Goal: Information Seeking & Learning: Check status

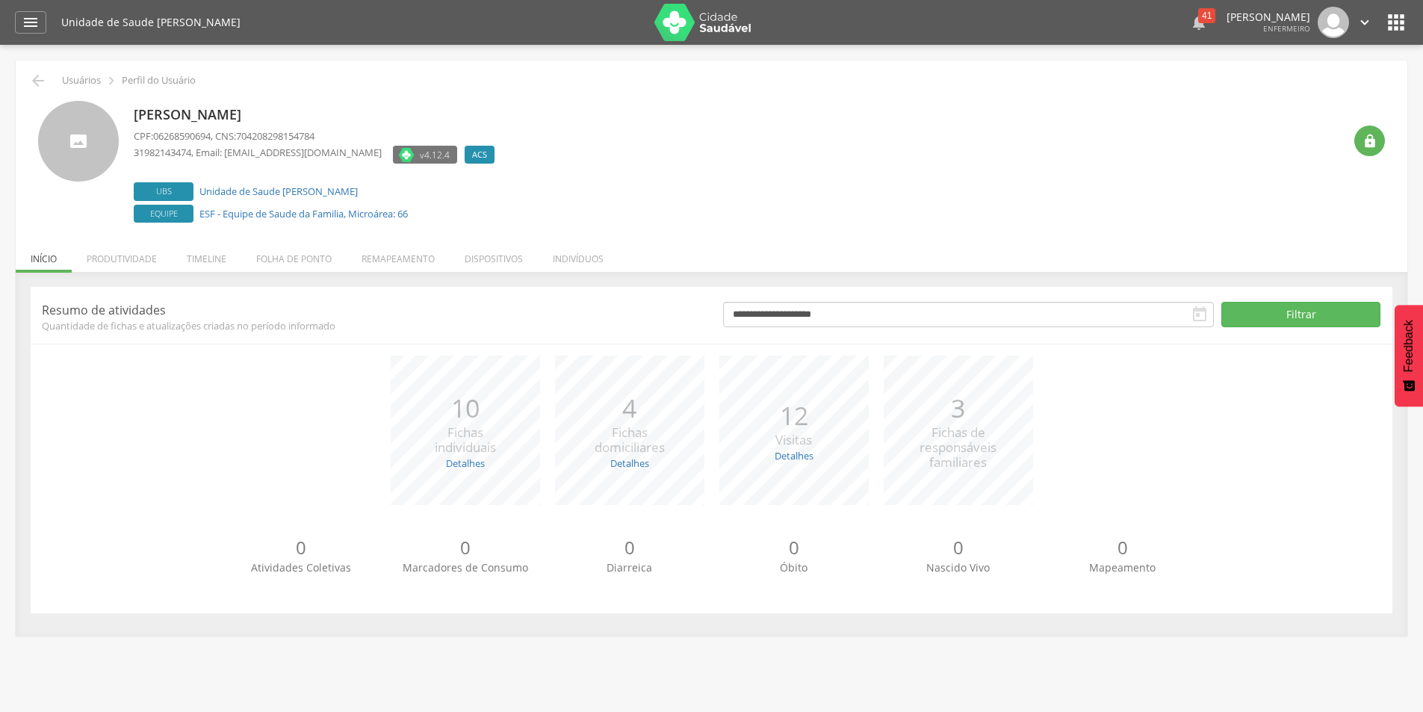
click at [1198, 20] on div "41" at bounding box center [1206, 15] width 17 height 15
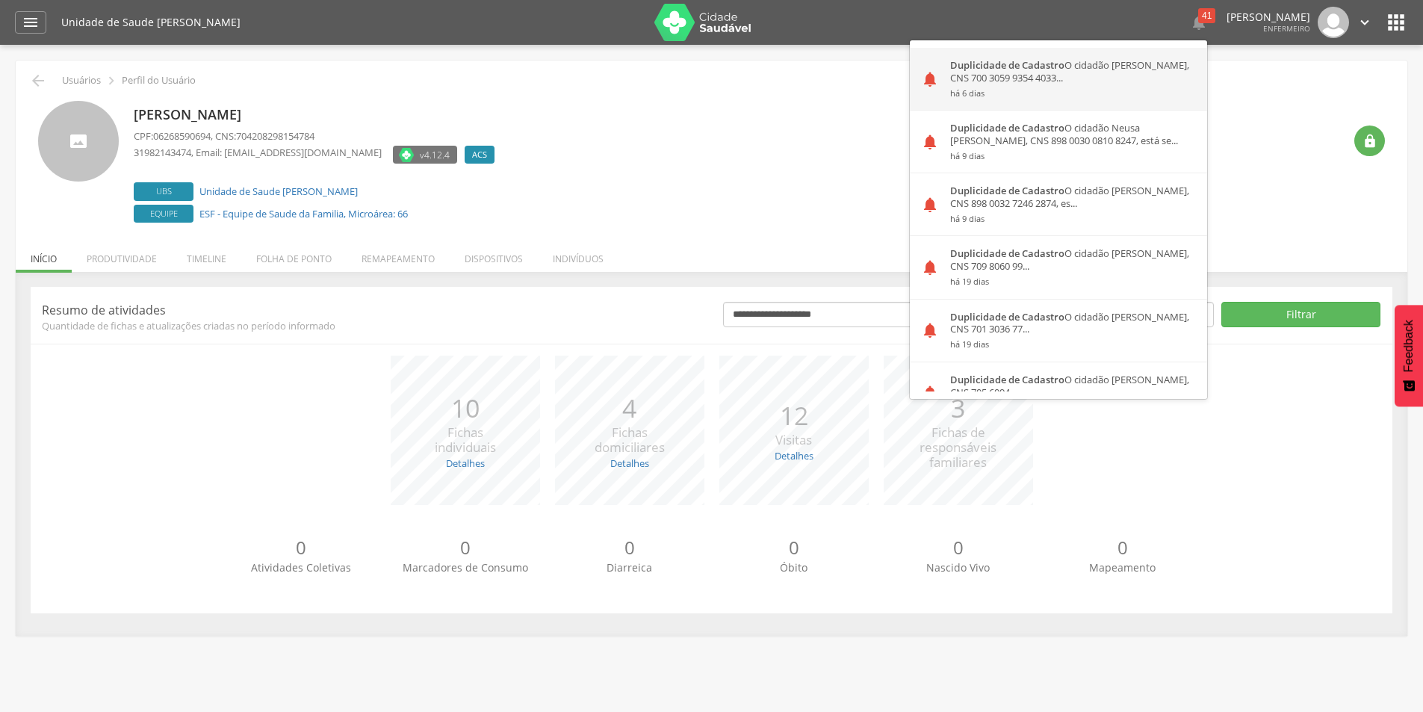
click at [1088, 81] on div "Duplicidade de Cadastro O cidadão [PERSON_NAME], CNS 700 3059 9354 4033... há 6…" at bounding box center [1073, 79] width 268 height 62
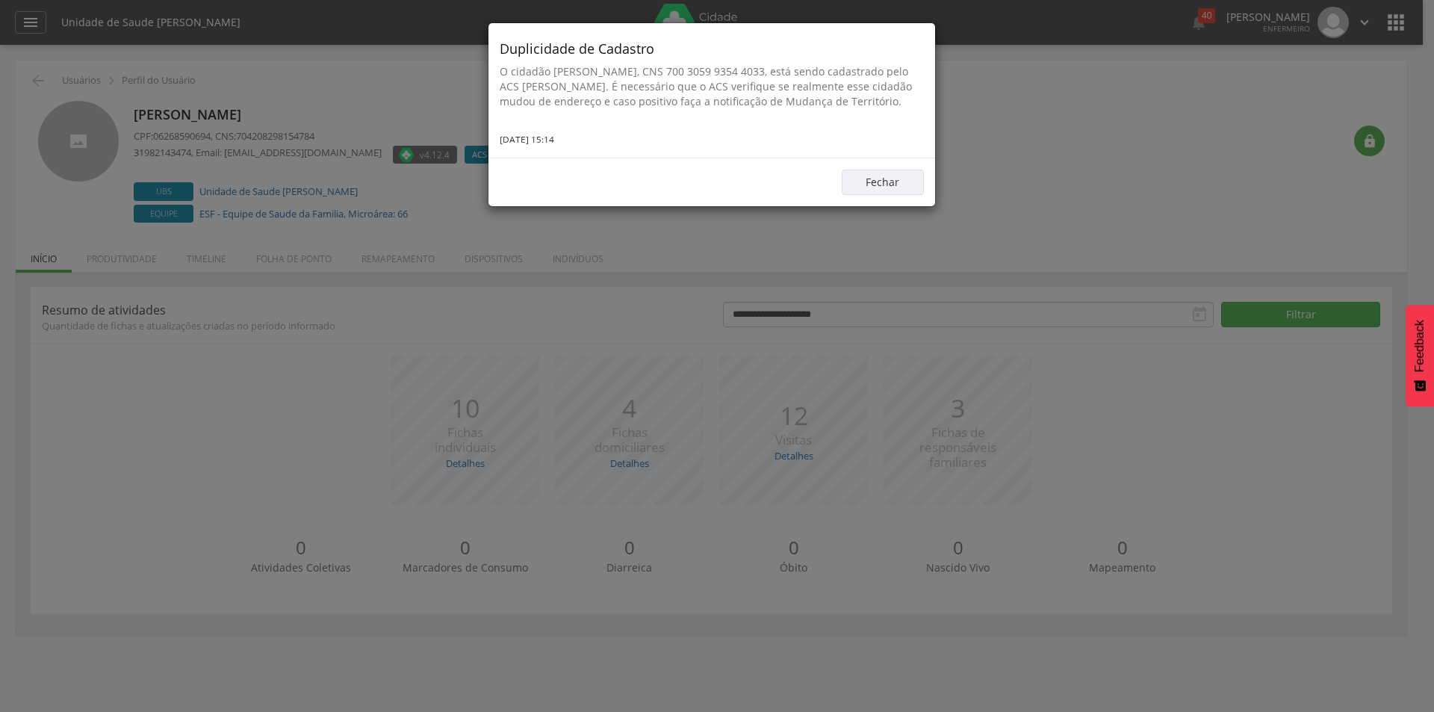
drag, startPoint x: 498, startPoint y: 69, endPoint x: 730, endPoint y: 111, distance: 235.2
click at [730, 111] on div "Duplicidade de Cadastro O cidadão [PERSON_NAME], CNS 700 3059 9354 4033, está s…" at bounding box center [711, 90] width 447 height 134
copy p "O cidadão [PERSON_NAME], CNS 700 3059 9354 4033, está sendo cadastrado pelo ACS…"
click at [886, 195] on button "Fechar" at bounding box center [883, 182] width 82 height 25
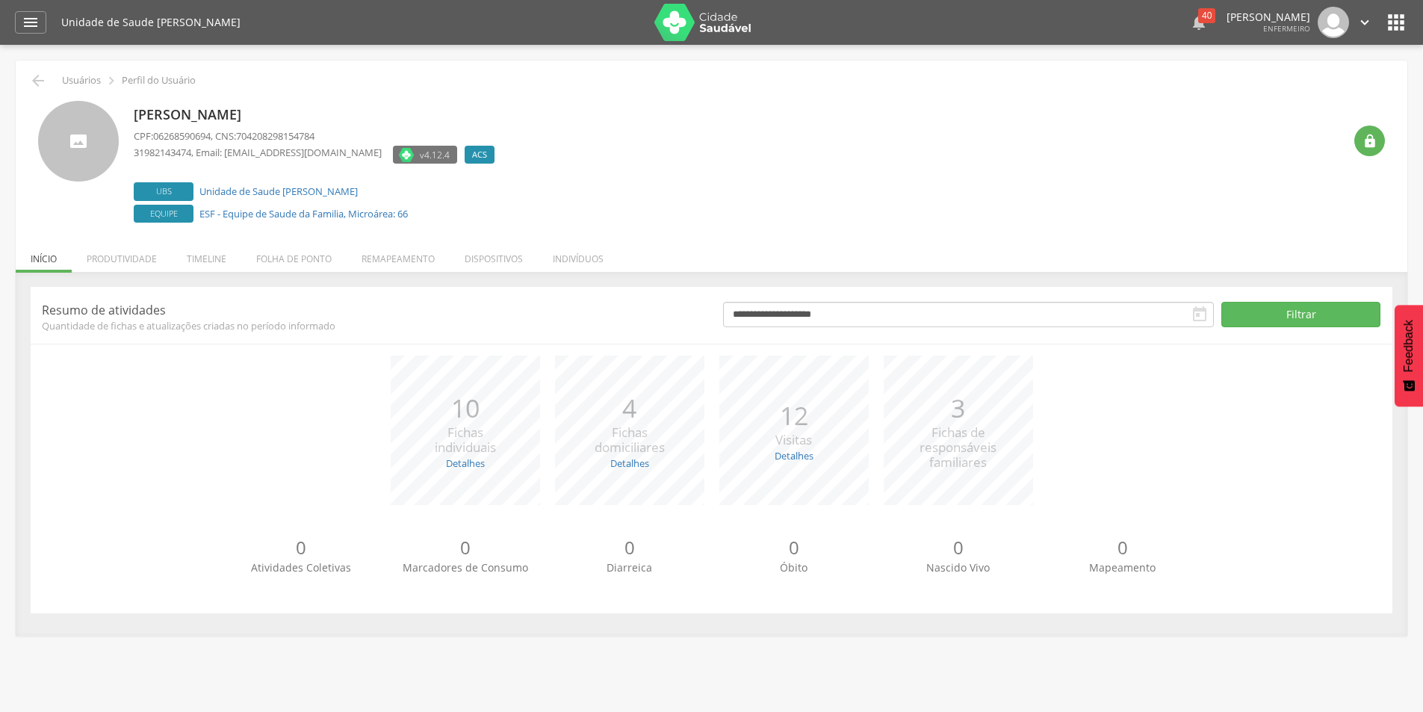
click at [1198, 14] on div "40" at bounding box center [1206, 15] width 17 height 15
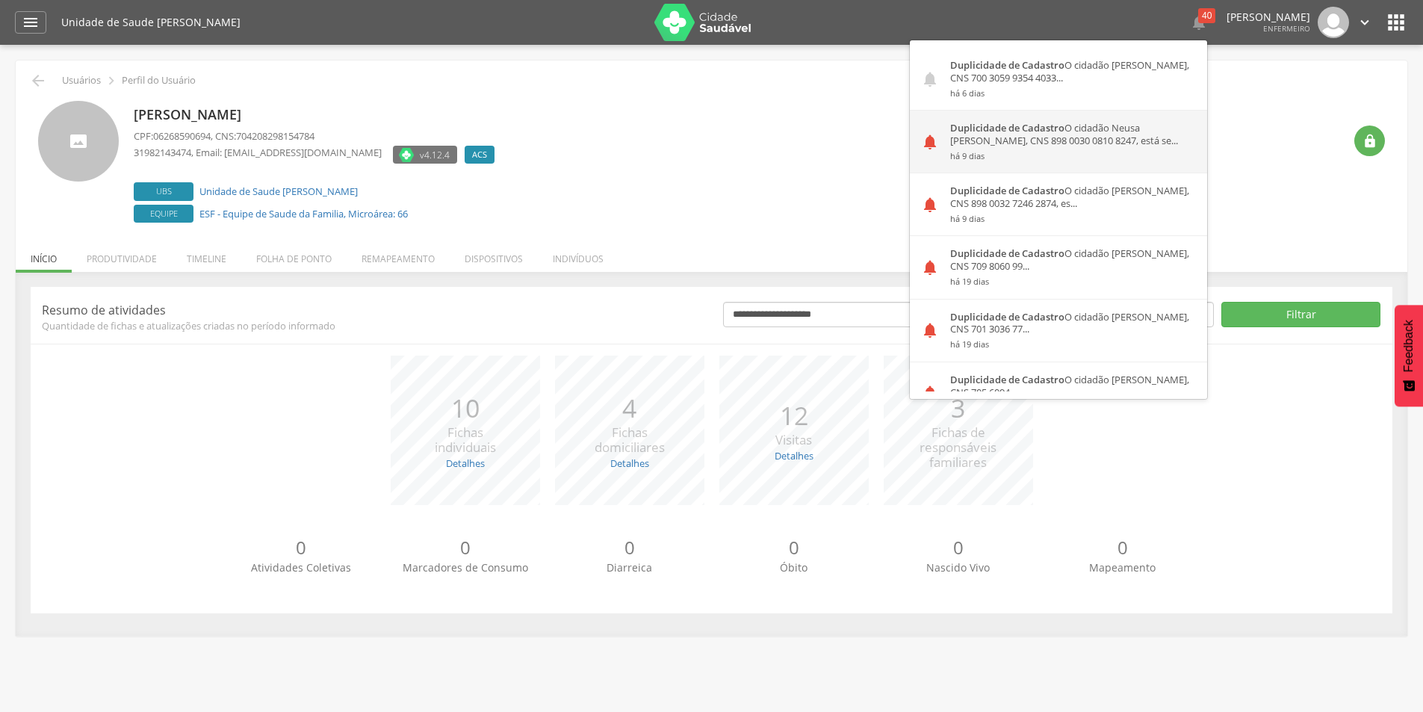
click at [969, 145] on div "Duplicidade de Cadastro O cidadão Neusa [PERSON_NAME], CNS 898 0030 0810 8247, …" at bounding box center [1073, 142] width 268 height 62
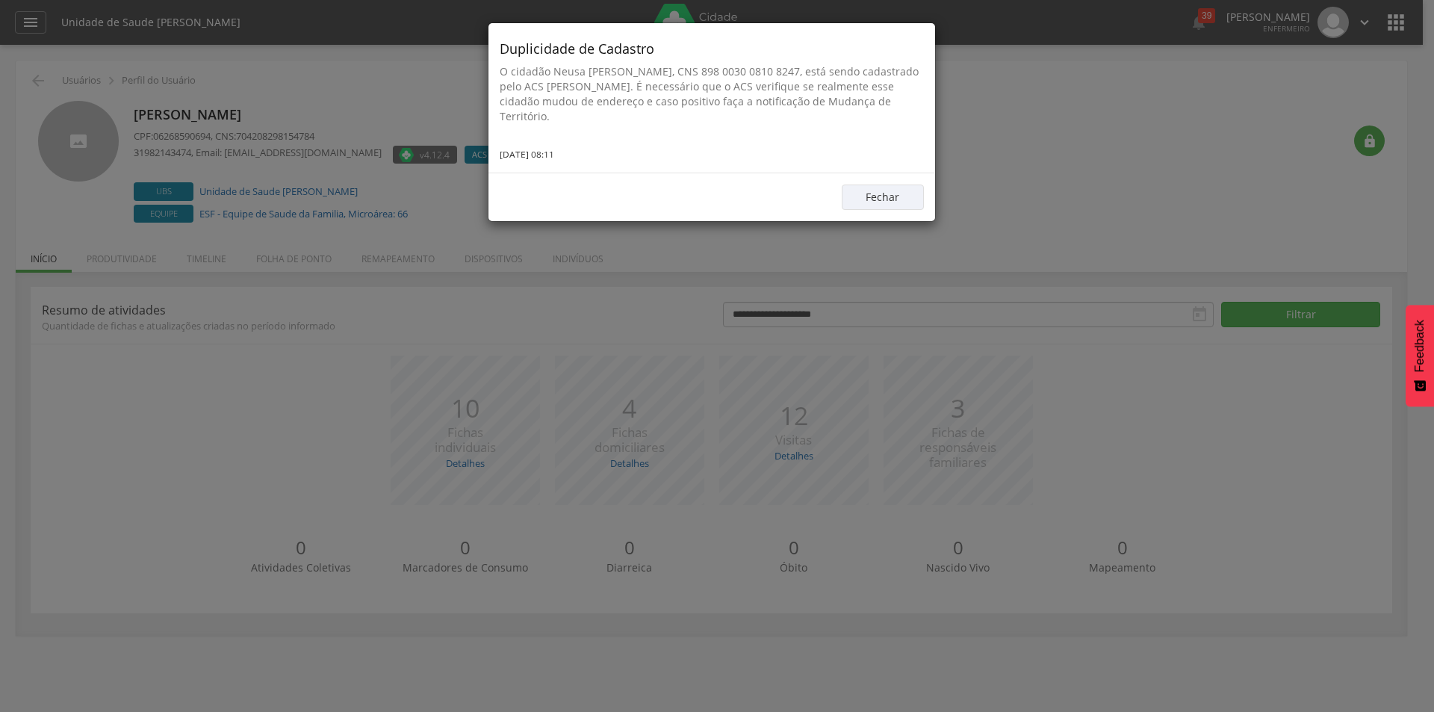
drag, startPoint x: 497, startPoint y: 71, endPoint x: 547, endPoint y: 111, distance: 64.3
click at [547, 111] on div "Duplicidade de Cadastro O cidadão Neusa [PERSON_NAME], CNS 898 0030 0810 8247, …" at bounding box center [711, 97] width 447 height 149
copy p "O cidadão Neusa [PERSON_NAME], CNS 898 0030 0810 8247, está sendo cadastrado pe…"
click at [910, 188] on button "Fechar" at bounding box center [883, 196] width 82 height 25
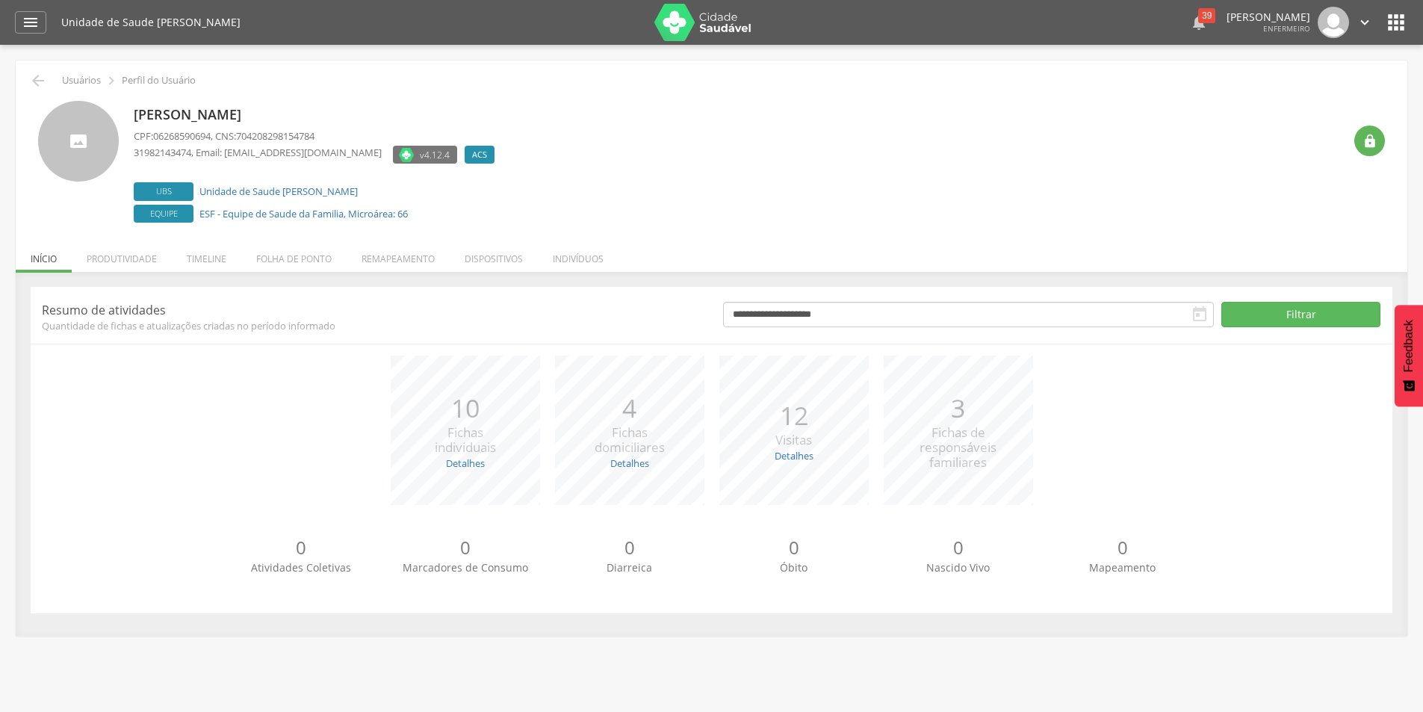
click at [1198, 17] on div "39" at bounding box center [1206, 15] width 17 height 15
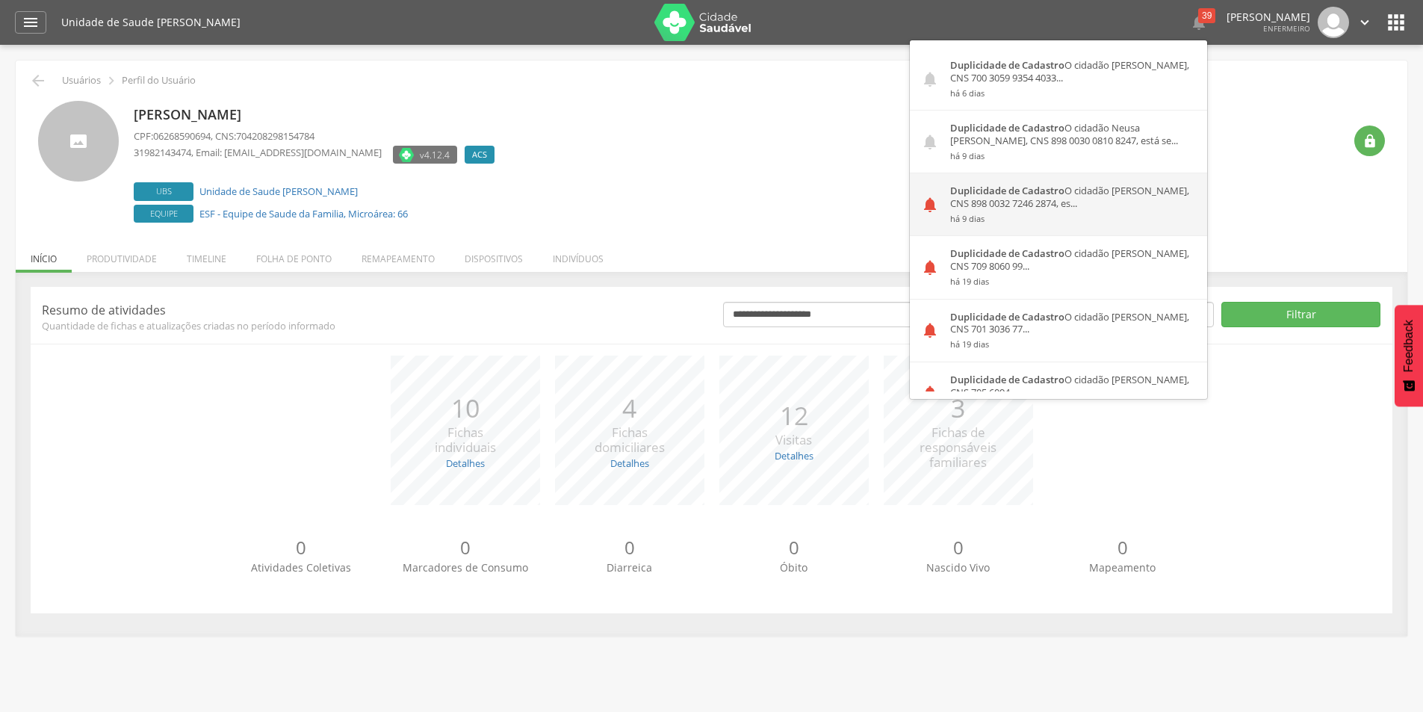
click at [1043, 209] on div "Duplicidade de Cadastro O cidadão [PERSON_NAME], CNS 898 0032 7246 2874, es... …" at bounding box center [1073, 204] width 268 height 62
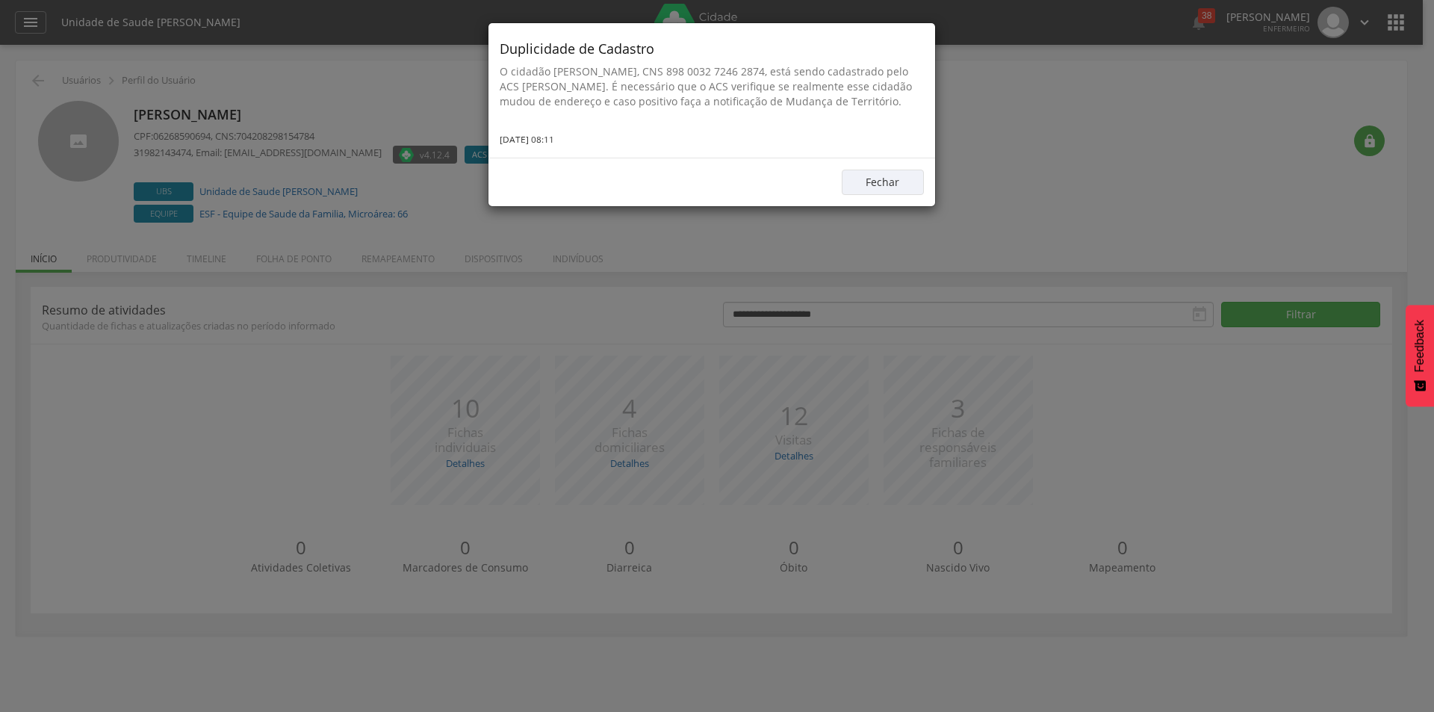
drag, startPoint x: 495, startPoint y: 67, endPoint x: 674, endPoint y: 119, distance: 186.7
click at [674, 119] on div "Duplicidade de Cadastro O cidadão [PERSON_NAME], CNS 898 0032 7246 2874, está s…" at bounding box center [711, 90] width 447 height 134
copy p "O cidadão [PERSON_NAME], CNS 898 0032 7246 2874, está sendo cadastrado pelo ACS…"
click at [886, 191] on button "Fechar" at bounding box center [883, 182] width 82 height 25
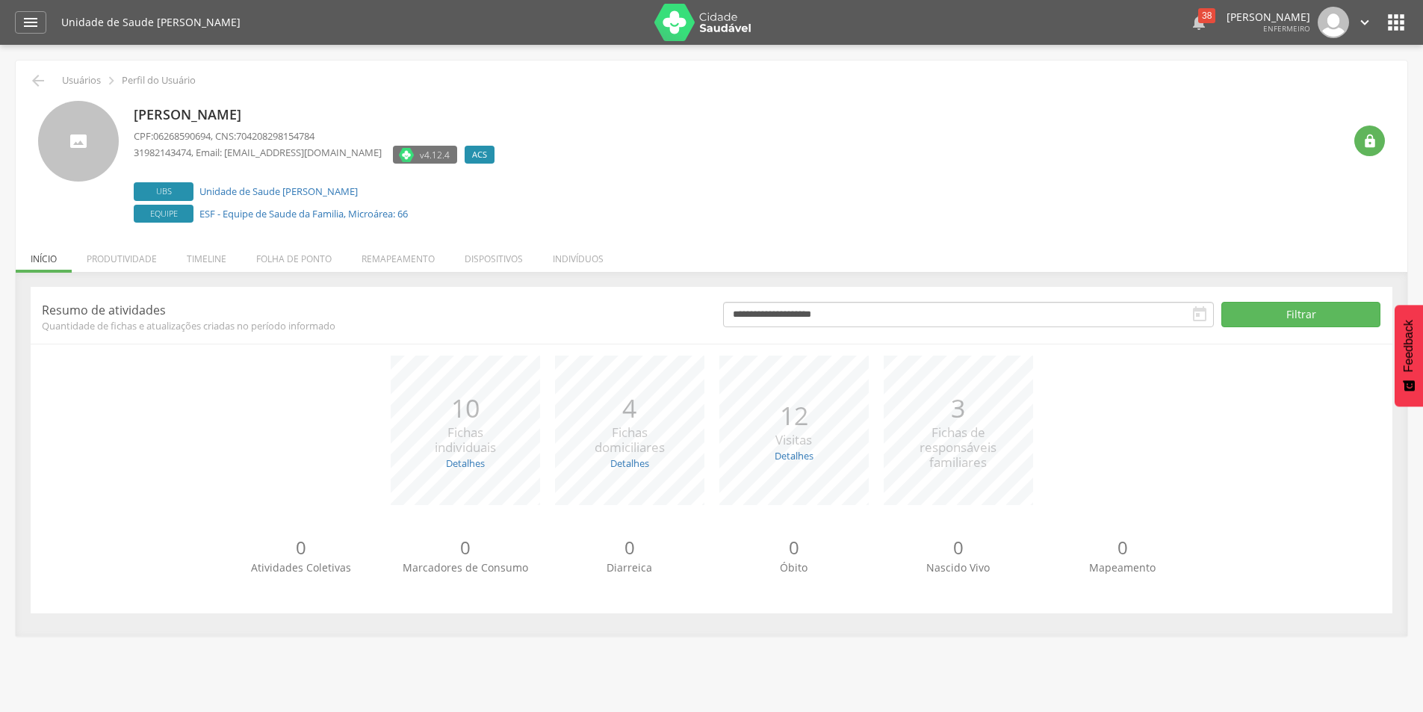
click at [1198, 19] on div "38" at bounding box center [1206, 15] width 17 height 15
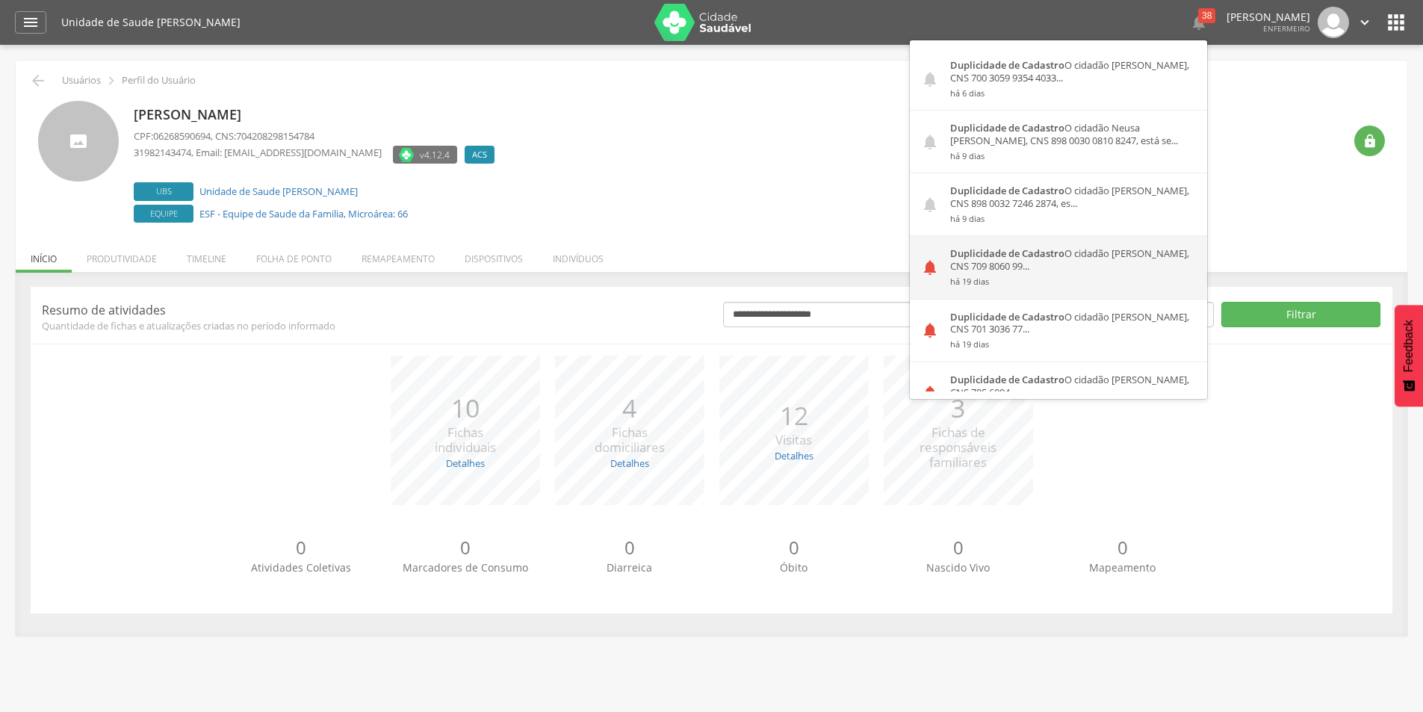
click at [1010, 274] on div "Duplicidade de Cadastro O cidadão [PERSON_NAME], CNS 709 8060 99... há 19 dias" at bounding box center [1073, 267] width 268 height 62
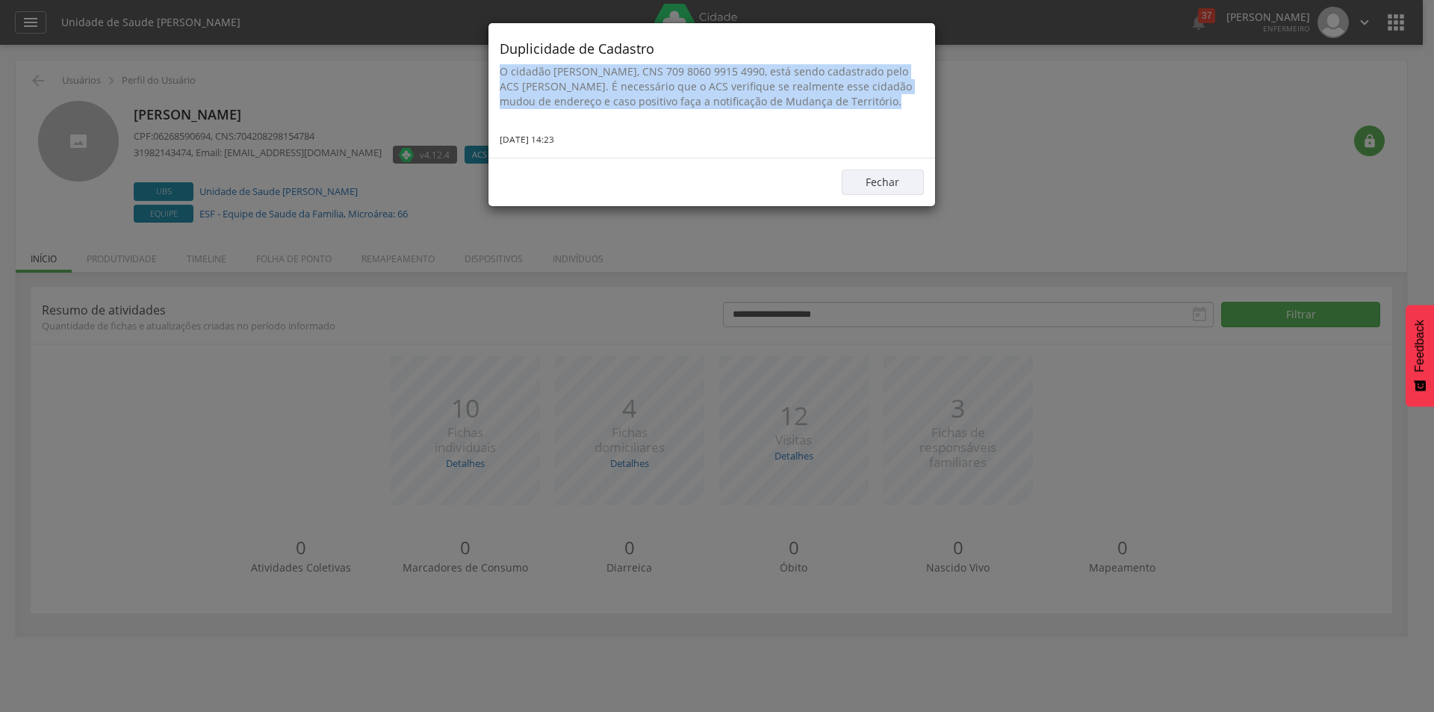
drag, startPoint x: 499, startPoint y: 69, endPoint x: 672, endPoint y: 126, distance: 182.5
click at [672, 126] on div "Duplicidade de Cadastro O cidadão [PERSON_NAME], CNS 709 8060 9915 4990, está s…" at bounding box center [711, 90] width 447 height 134
copy p "O cidadão [PERSON_NAME], CNS 709 8060 9915 4990, está sendo cadastrado pelo ACS…"
click at [860, 191] on button "Fechar" at bounding box center [883, 182] width 82 height 25
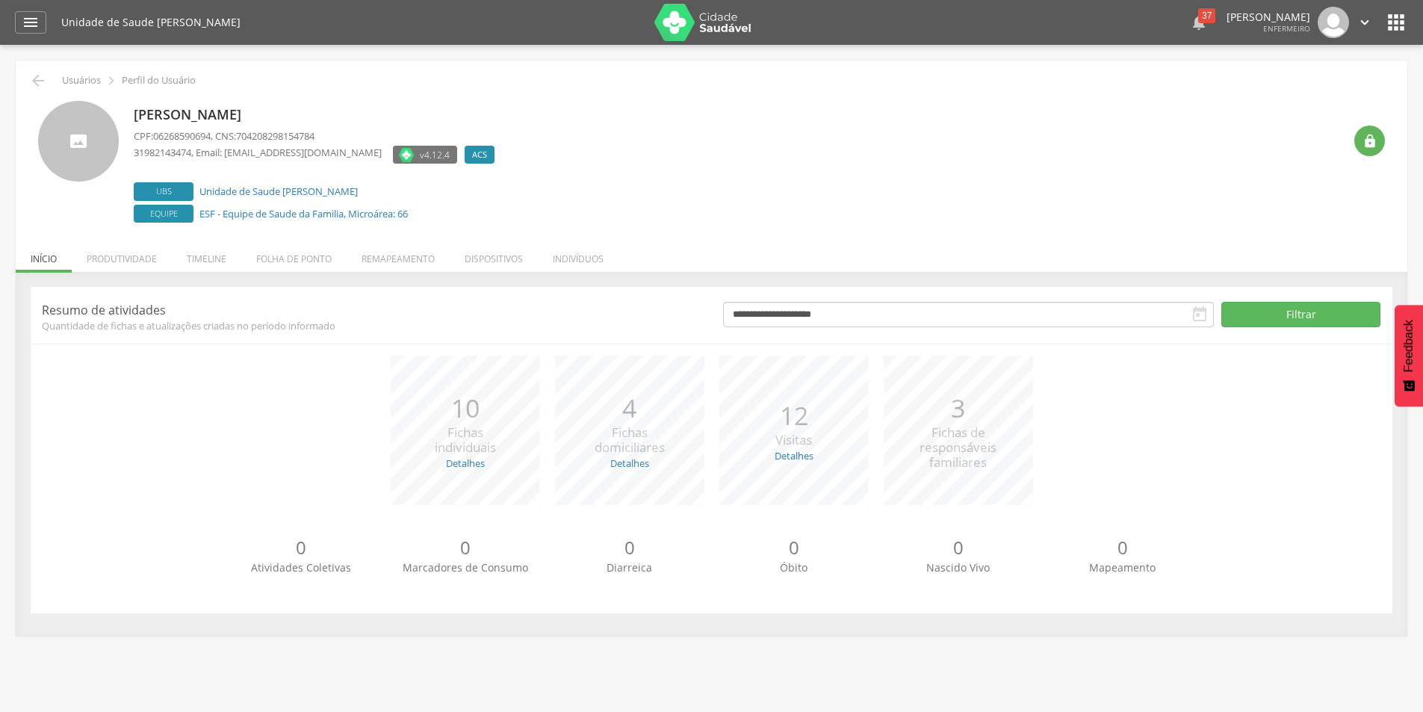
click at [1198, 16] on div "37" at bounding box center [1206, 15] width 17 height 15
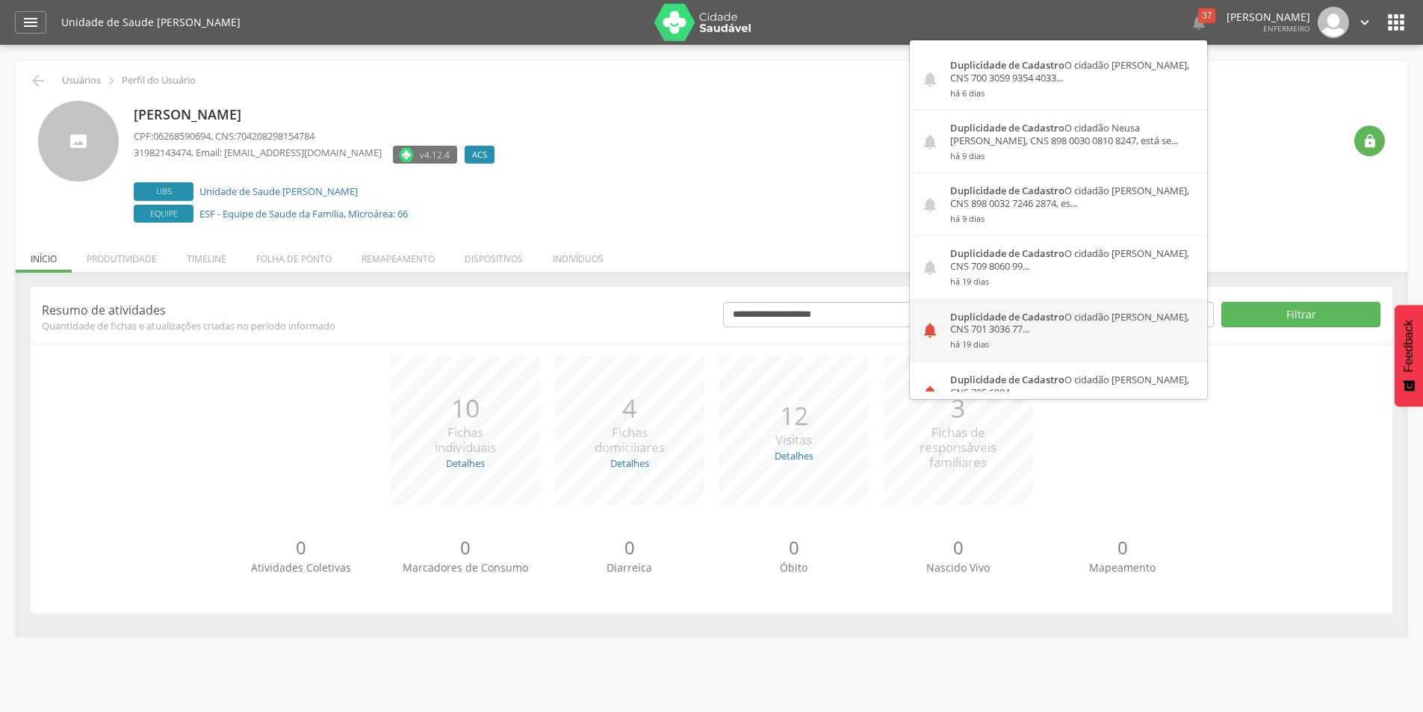
click at [997, 312] on div "Duplicidade de Cadastro O cidadão [PERSON_NAME], CNS 701 3036 77... há 19 dias" at bounding box center [1073, 330] width 268 height 62
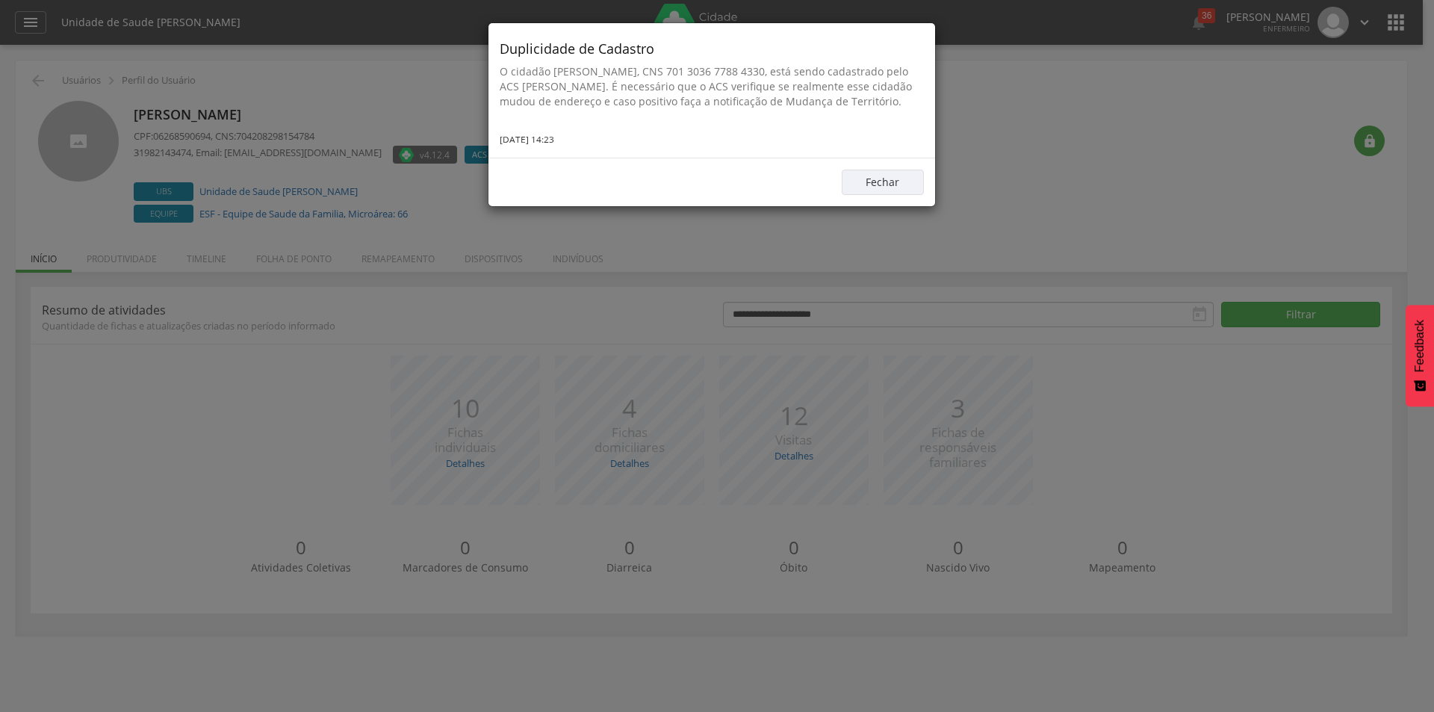
drag, startPoint x: 497, startPoint y: 69, endPoint x: 614, endPoint y: 111, distance: 124.5
click at [614, 111] on div "Duplicidade de Cadastro O cidadão [PERSON_NAME], CNS 701 3036 7788 4330, está s…" at bounding box center [711, 90] width 447 height 134
copy p "O cidadão [PERSON_NAME], CNS 701 3036 7788 4330, está sendo cadastrado pelo ACS…"
click at [861, 206] on div "Fechar" at bounding box center [711, 182] width 447 height 49
click at [895, 195] on button "Fechar" at bounding box center [883, 182] width 82 height 25
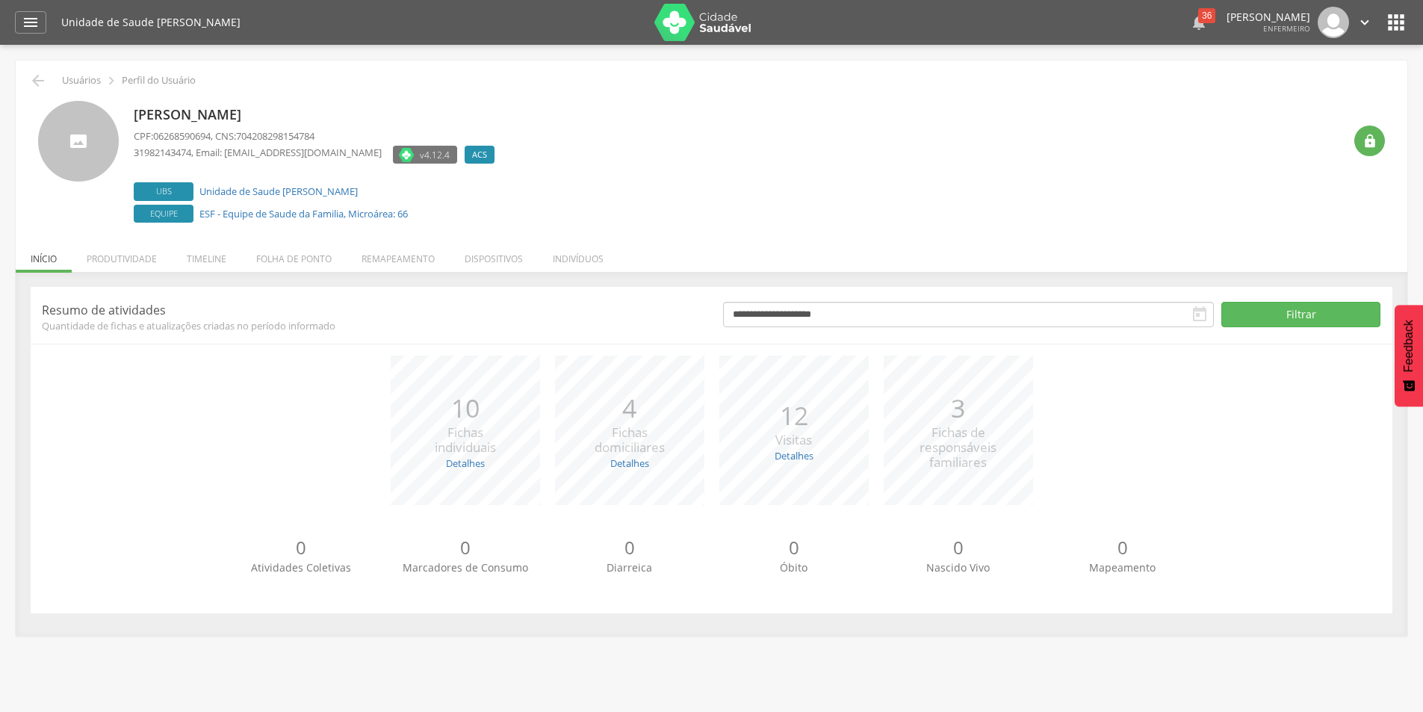
click at [1198, 22] on div "36" at bounding box center [1206, 15] width 17 height 15
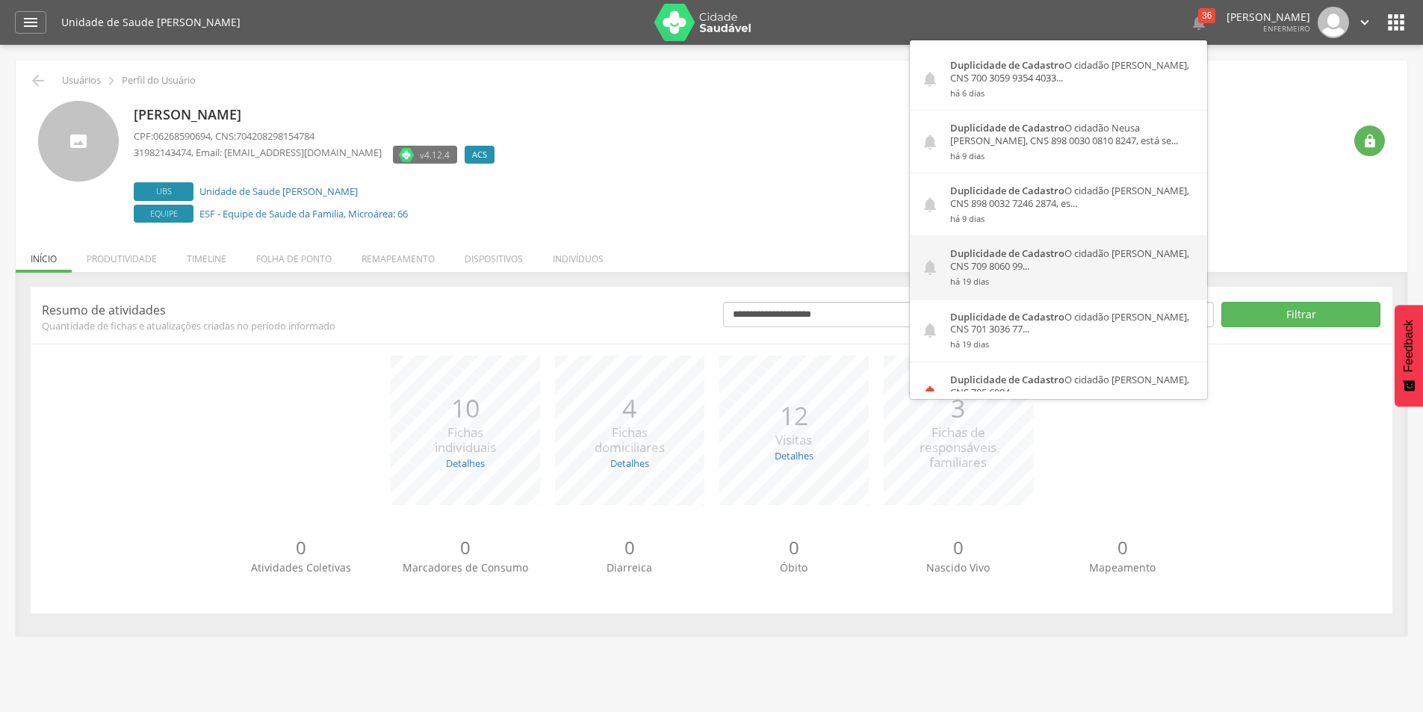
scroll to position [149, 0]
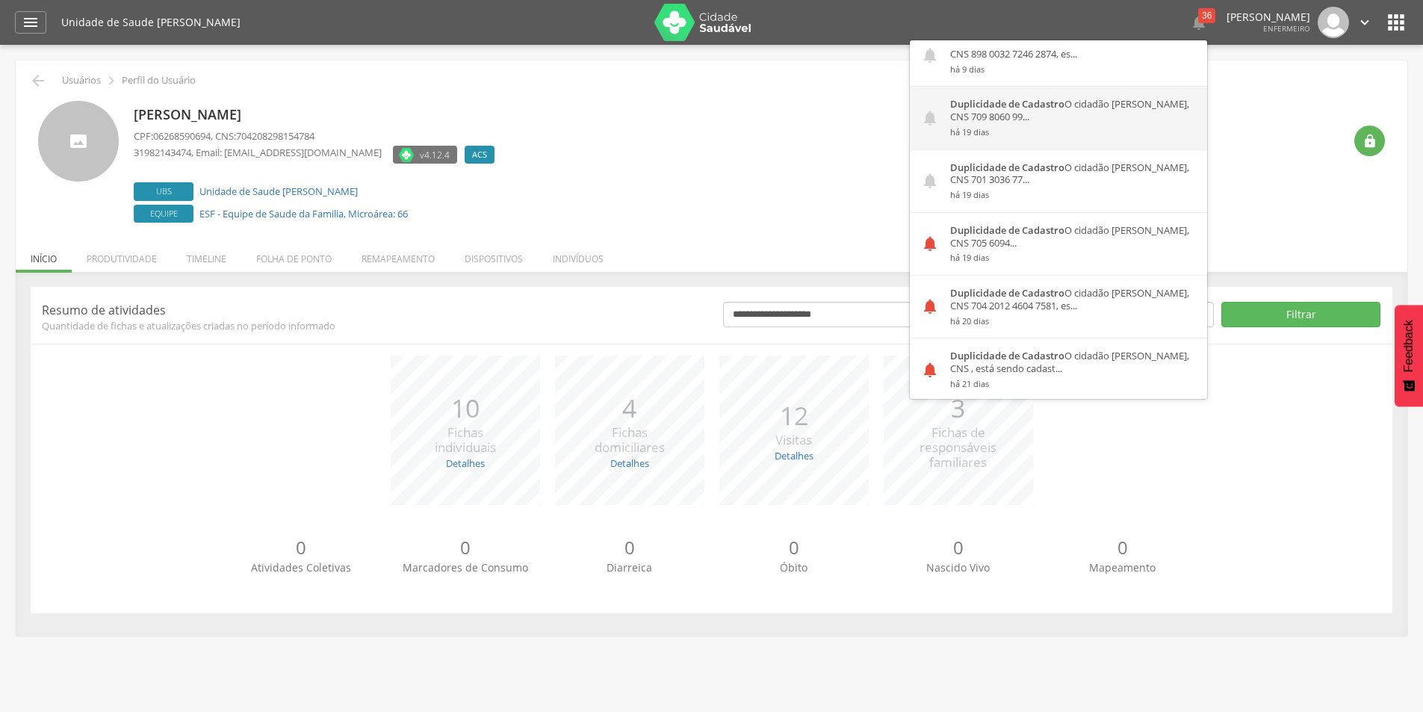
click at [975, 247] on div "Duplicidade de Cadastro O cidadão [PERSON_NAME], CNS 705 6094... há 19 dias" at bounding box center [1073, 244] width 268 height 62
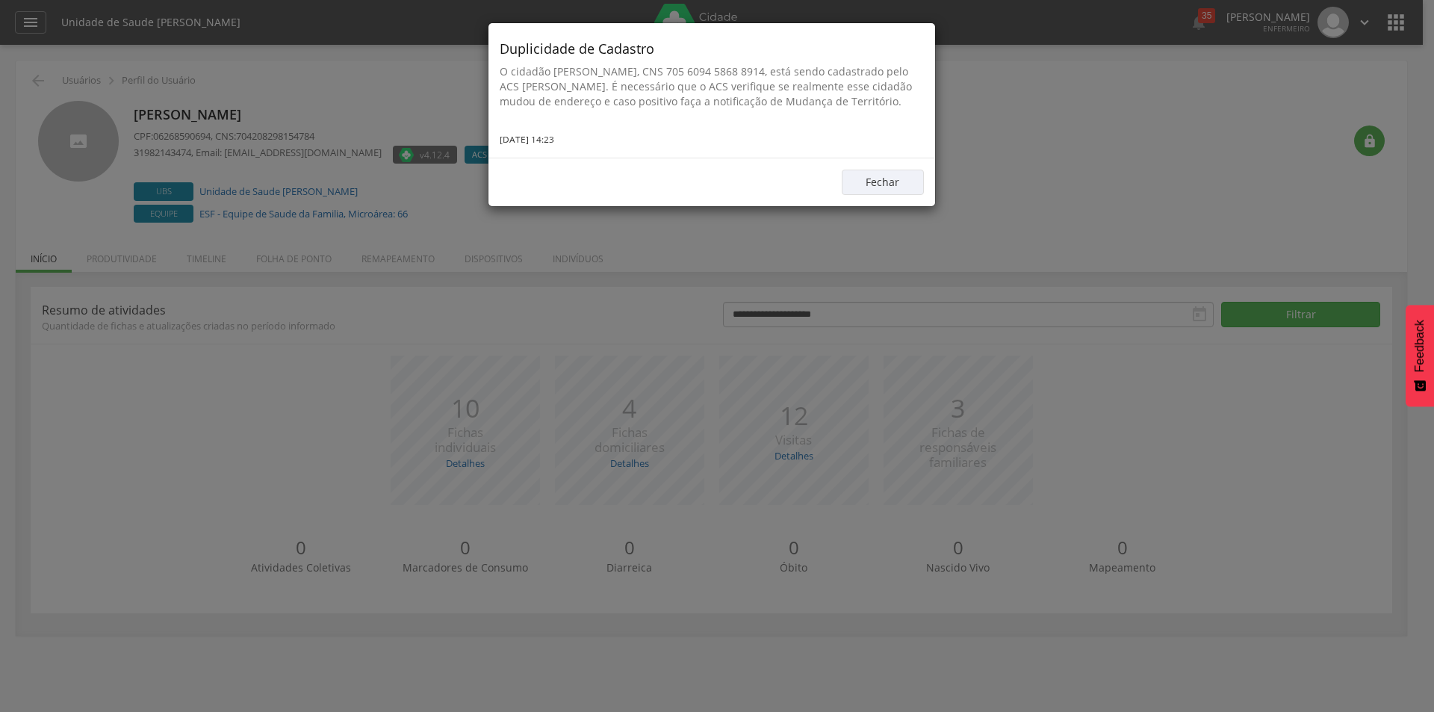
drag, startPoint x: 499, startPoint y: 67, endPoint x: 624, endPoint y: 110, distance: 132.5
click at [624, 109] on p "O cidadão [PERSON_NAME], CNS 705 6094 5868 8914, está sendo cadastrado pelo ACS…" at bounding box center [712, 86] width 424 height 45
copy p "O cidadão [PERSON_NAME], CNS 705 6094 5868 8914, está sendo cadastrado pelo ACS…"
click at [891, 195] on button "Fechar" at bounding box center [883, 182] width 82 height 25
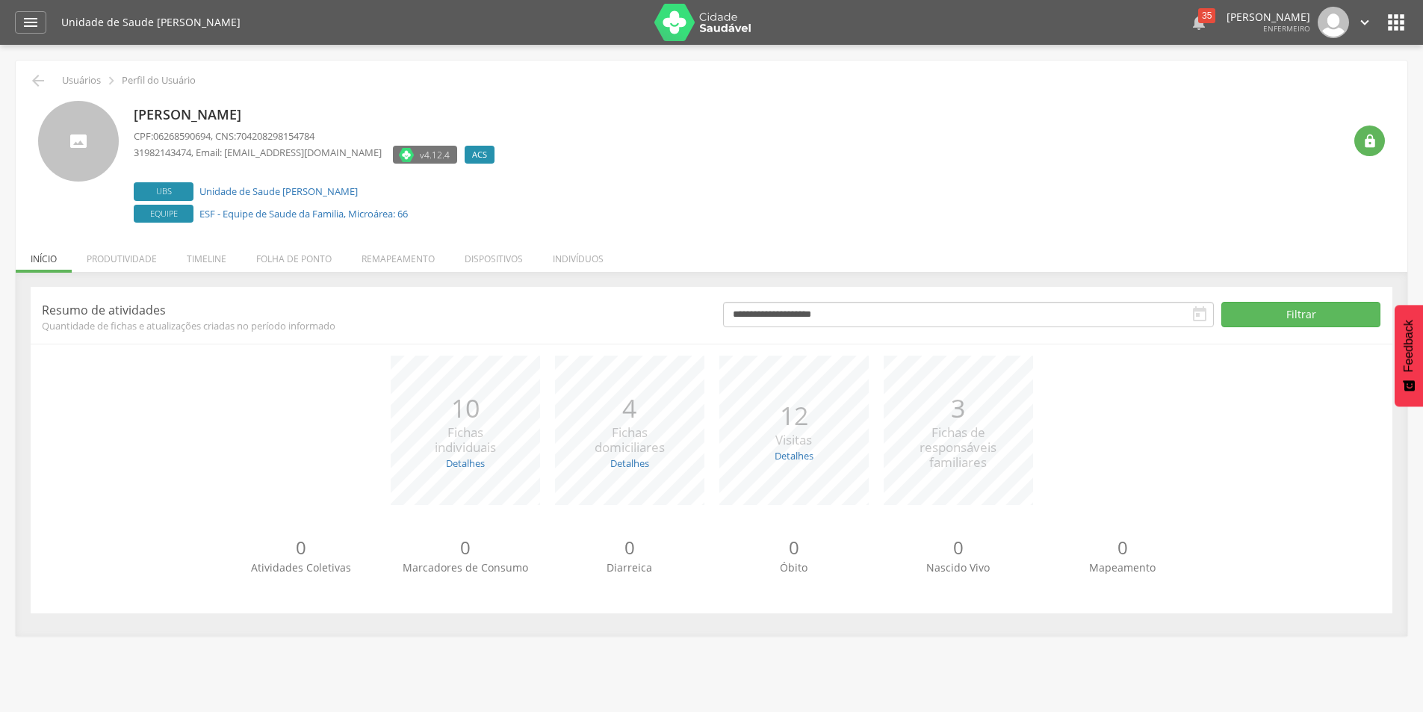
click at [1198, 19] on div "35" at bounding box center [1206, 15] width 17 height 15
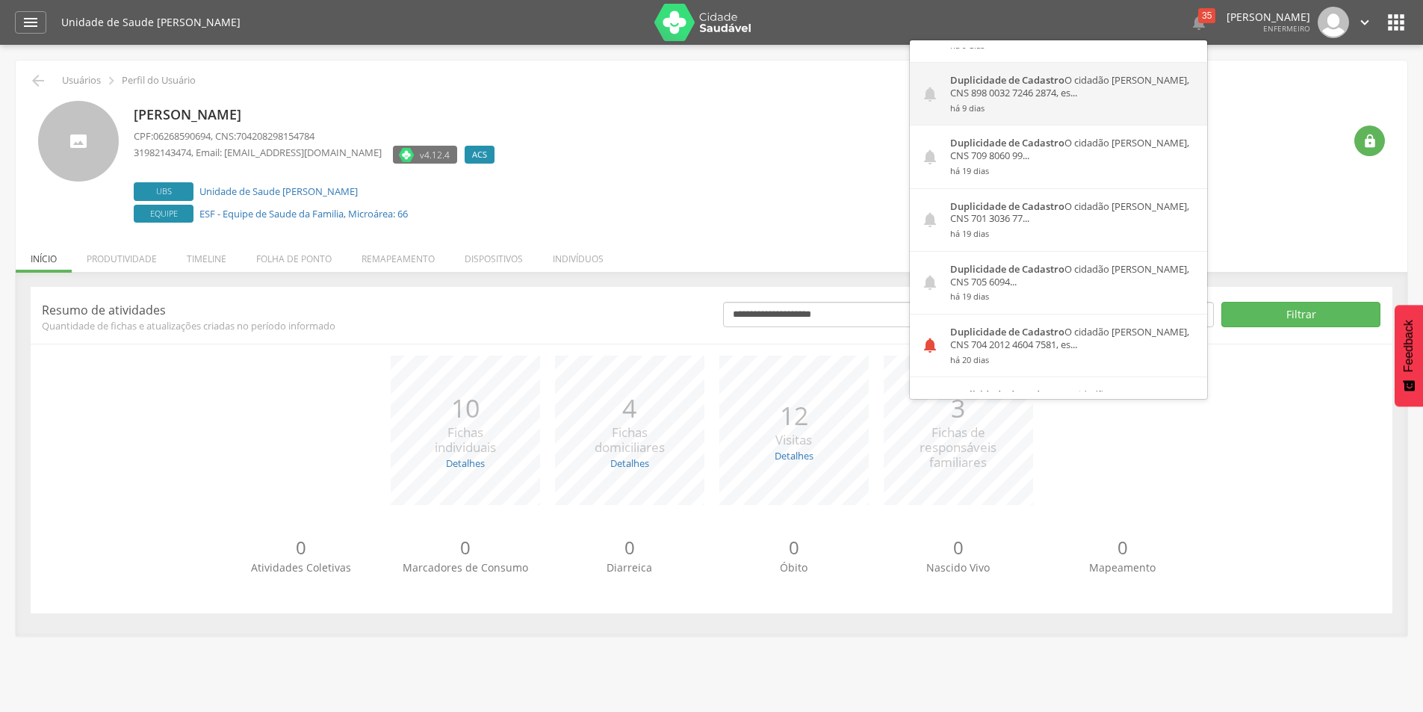
scroll to position [224, 0]
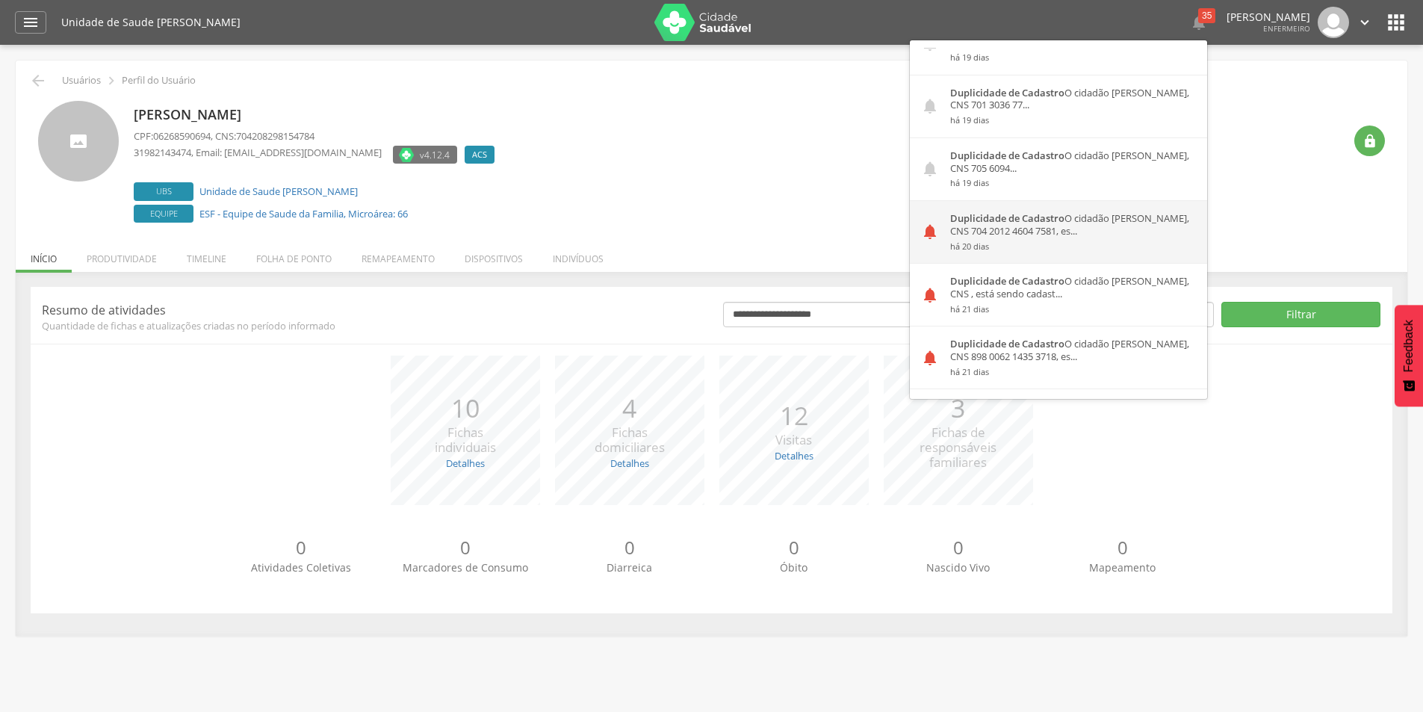
click at [966, 228] on div "Duplicidade de Cadastro O cidadão [PERSON_NAME], CNS 704 2012 4604 7581, es... …" at bounding box center [1073, 232] width 268 height 62
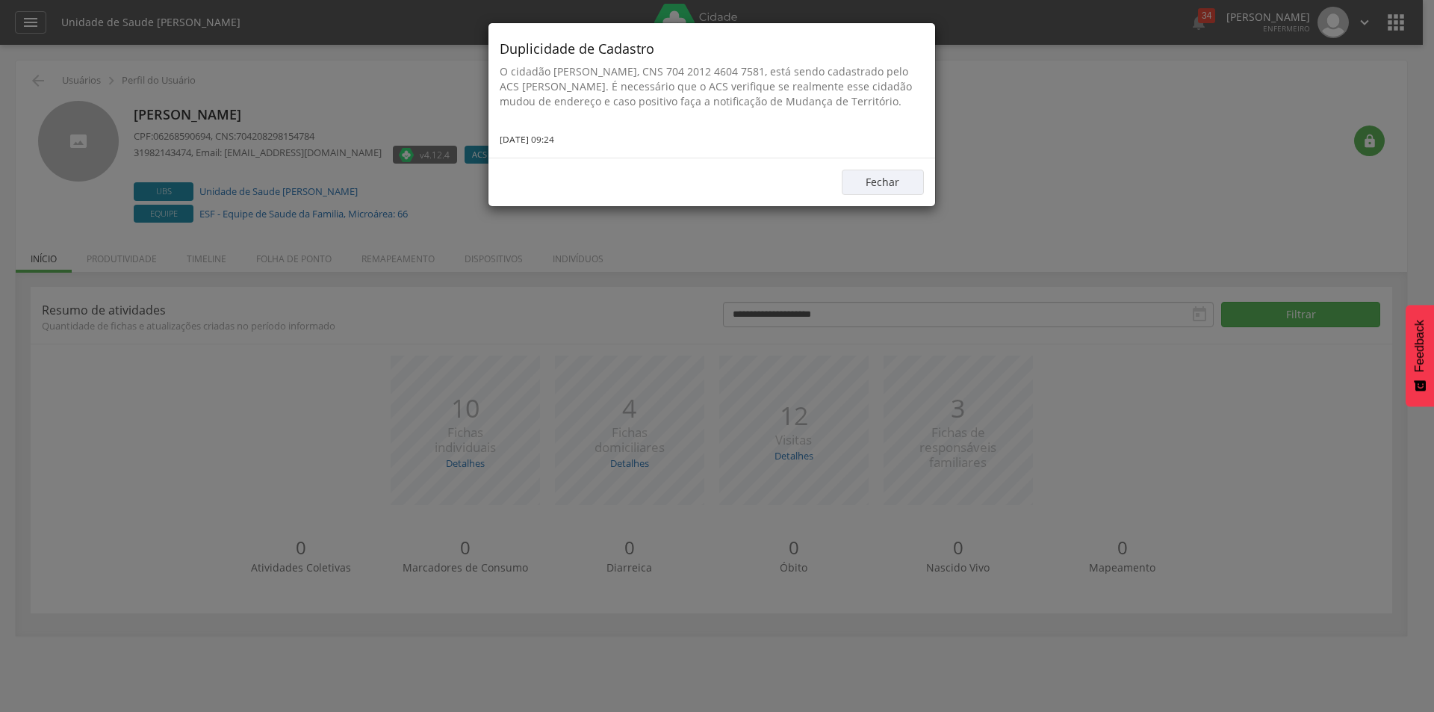
drag, startPoint x: 496, startPoint y: 64, endPoint x: 579, endPoint y: 110, distance: 95.2
click at [579, 110] on div "Duplicidade de Cadastro O cidadão [PERSON_NAME], CNS 704 2012 4604 7581, está s…" at bounding box center [711, 90] width 447 height 134
copy p "O cidadão [PERSON_NAME], CNS 704 2012 4604 7581, está sendo cadastrado pelo ACS…"
click at [907, 195] on button "Fechar" at bounding box center [883, 182] width 82 height 25
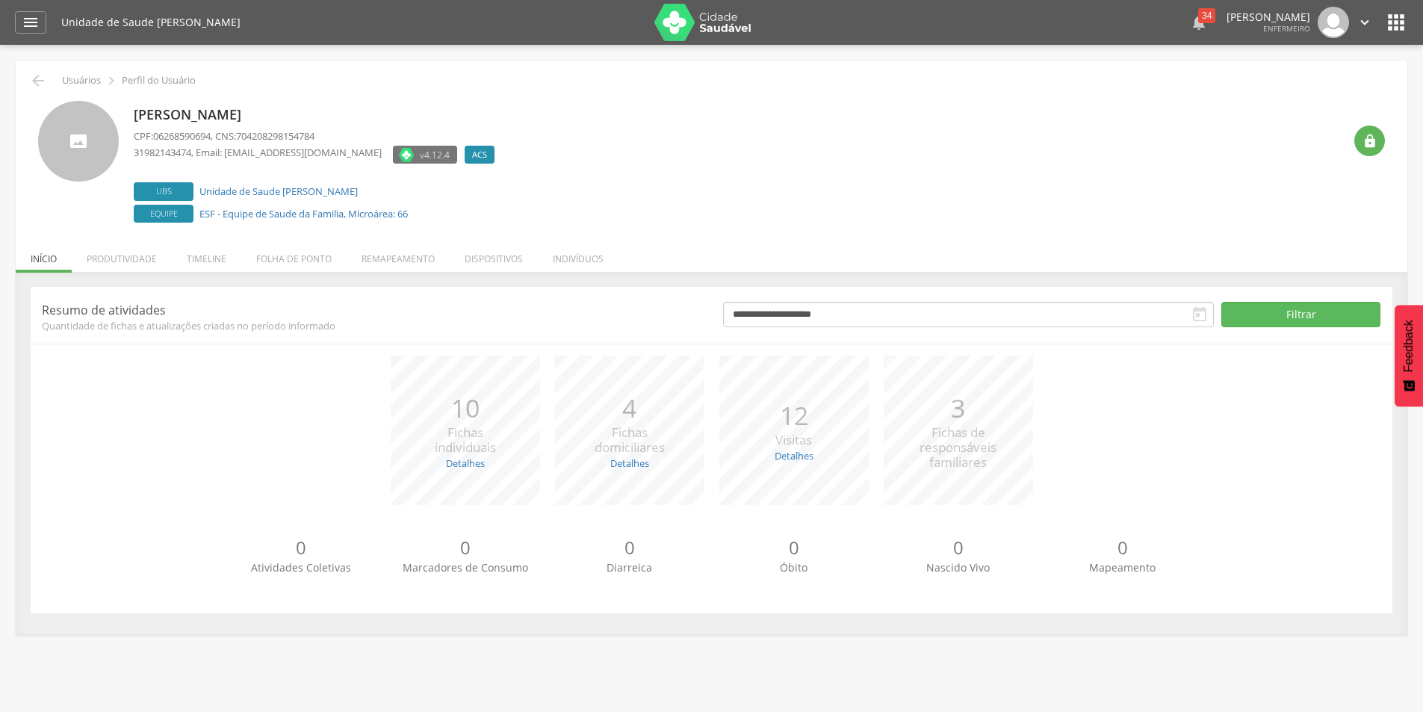
click at [1198, 19] on div "34" at bounding box center [1206, 15] width 17 height 15
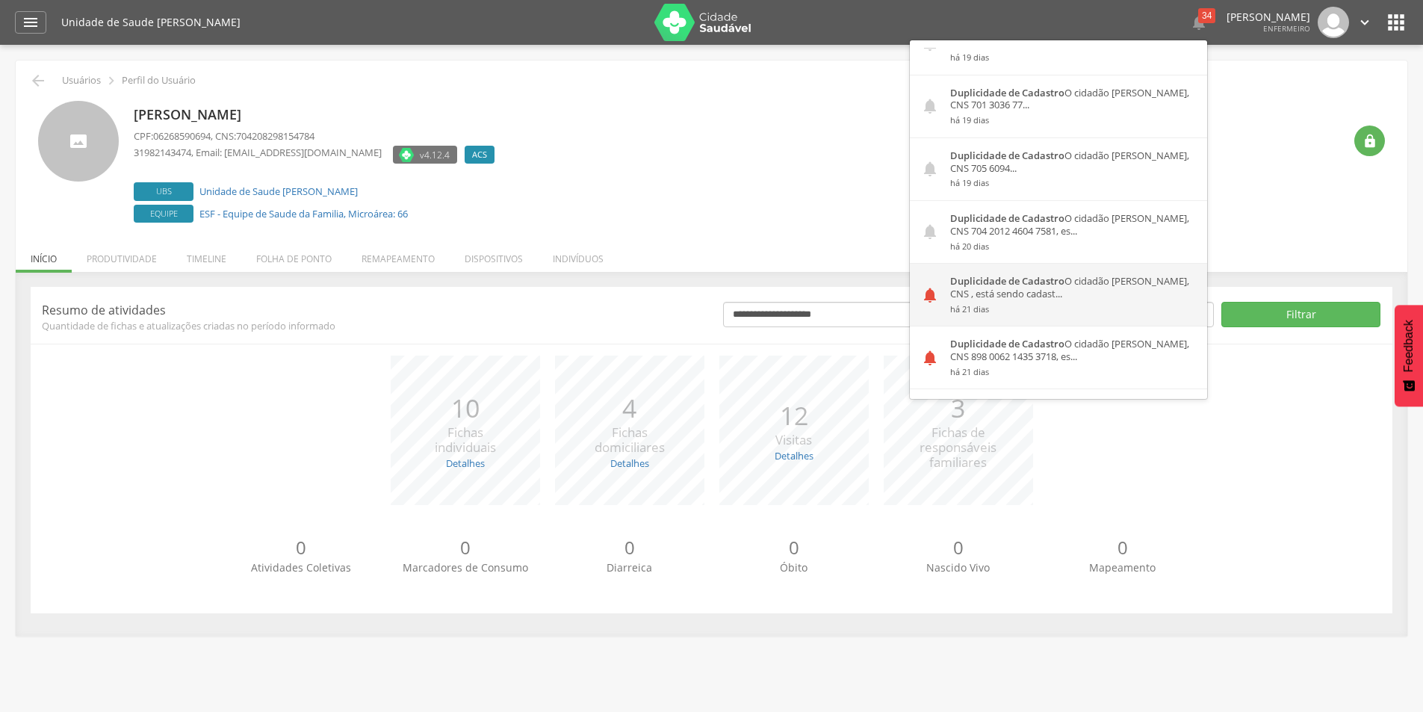
click at [957, 287] on div "Duplicidade de Cadastro O cidadão [PERSON_NAME], CNS , está sendo cadast... há …" at bounding box center [1073, 295] width 268 height 62
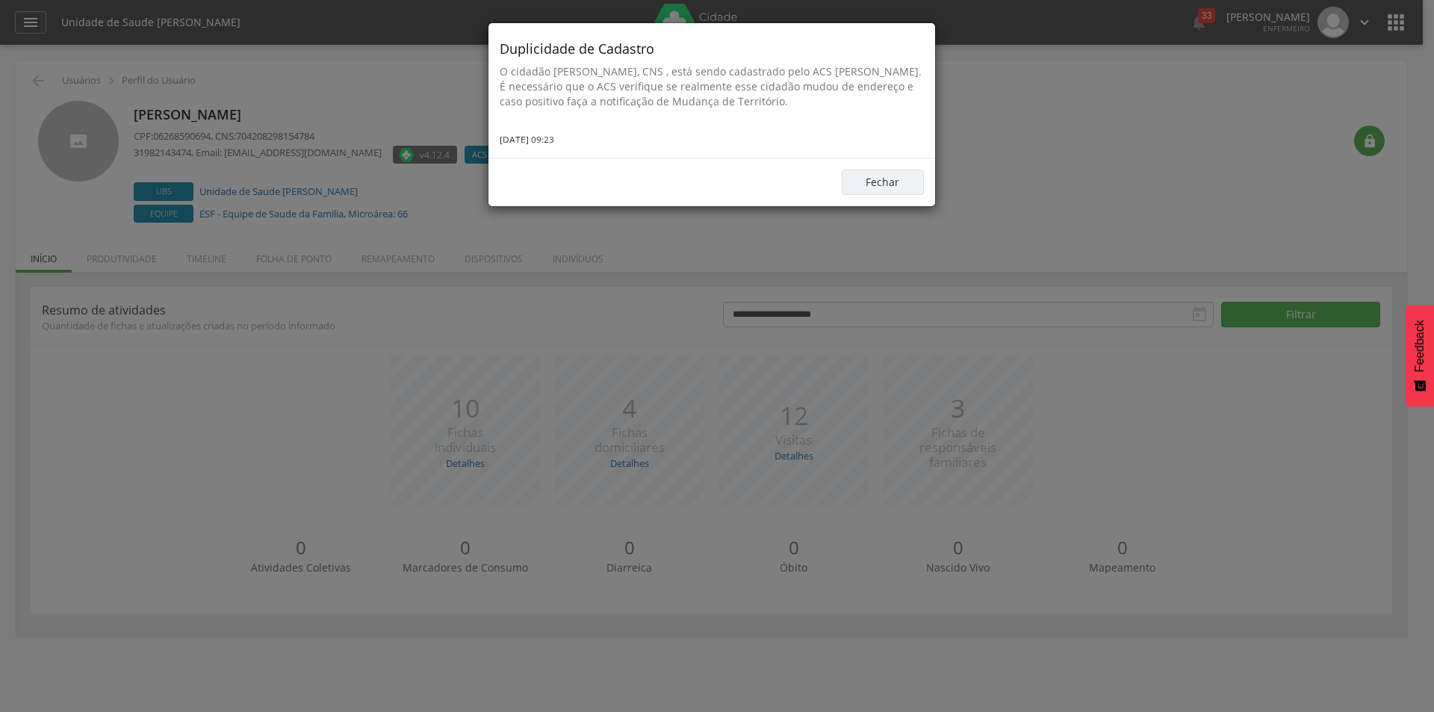
drag, startPoint x: 497, startPoint y: 71, endPoint x: 900, endPoint y: 102, distance: 404.4
click at [900, 102] on div "Duplicidade de Cadastro O cidadão [PERSON_NAME], CNS , está sendo cadastrado pe…" at bounding box center [711, 90] width 447 height 134
copy p "O cidadão [PERSON_NAME], CNS , está sendo cadastrado pelo ACS [PERSON_NAME]. É …"
click at [866, 178] on button "Fechar" at bounding box center [883, 182] width 82 height 25
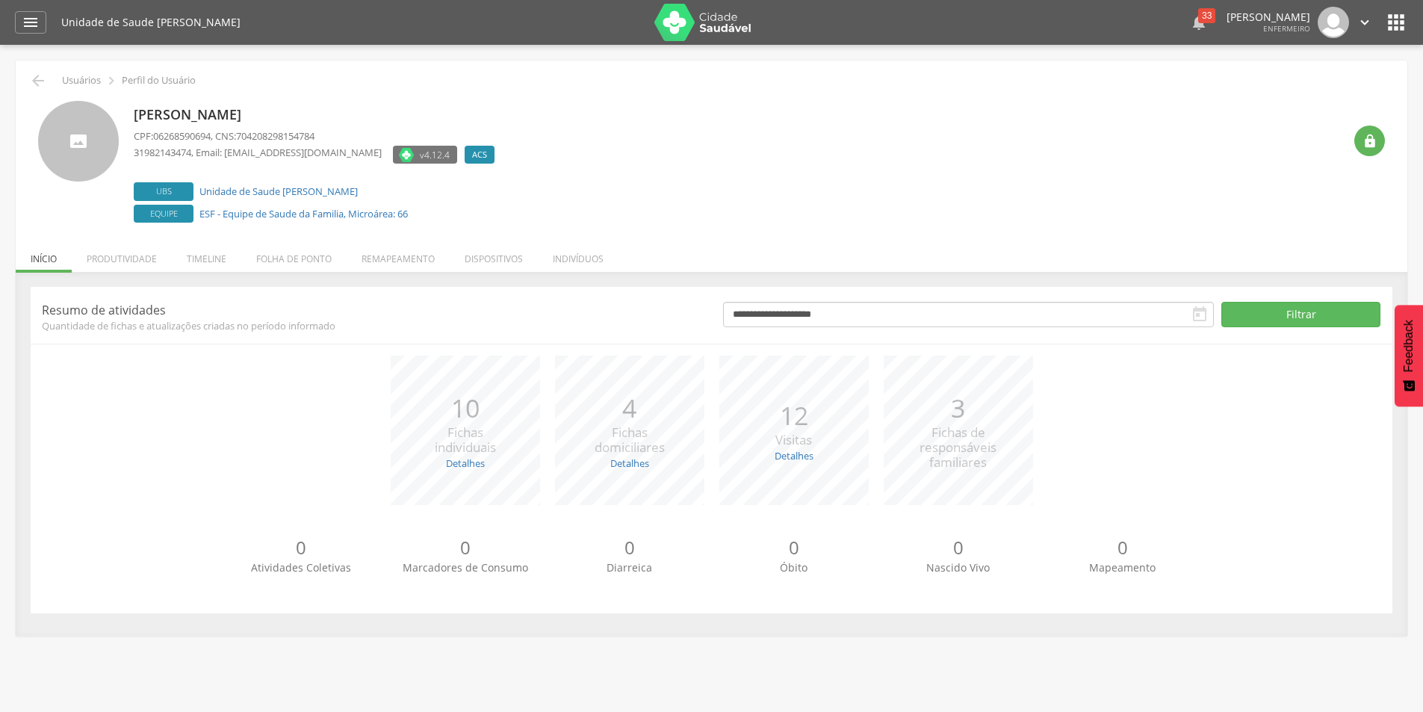
click at [1198, 18] on div "33" at bounding box center [1206, 15] width 17 height 15
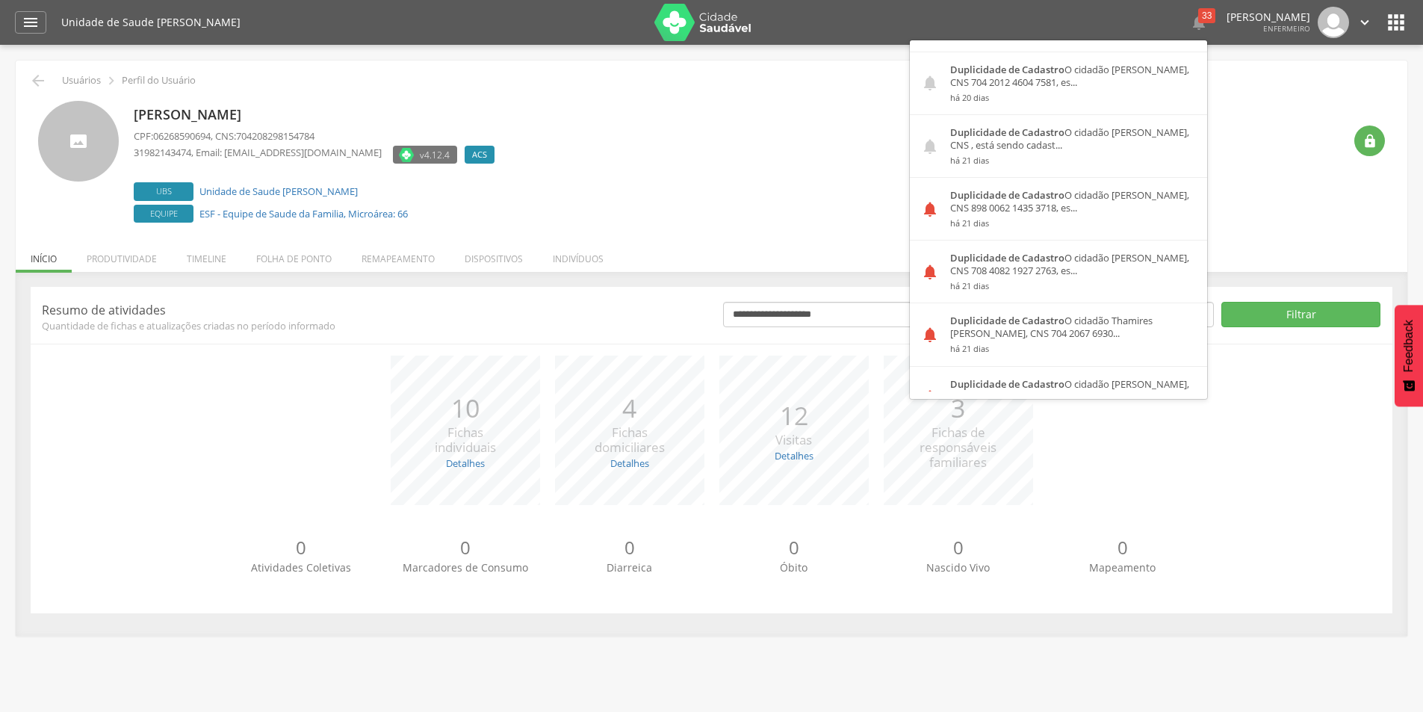
scroll to position [373, 0]
click at [1004, 205] on div "Duplicidade de Cadastro O cidadão [PERSON_NAME], CNS 898 0062 1435 3718, es... …" at bounding box center [1073, 208] width 268 height 62
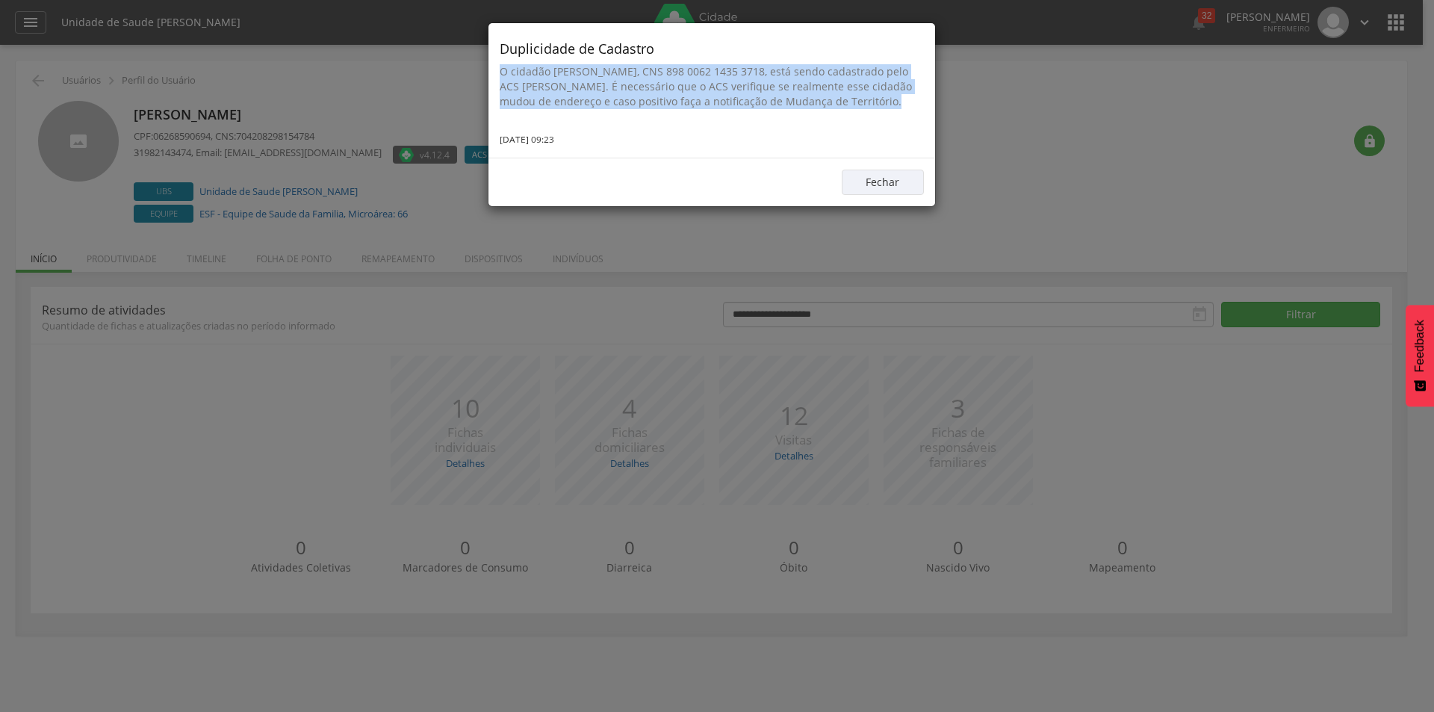
drag, startPoint x: 497, startPoint y: 67, endPoint x: 614, endPoint y: 128, distance: 131.6
click at [614, 128] on div "Duplicidade de Cadastro O cidadão [PERSON_NAME], CNS 898 0062 1435 3718, está s…" at bounding box center [711, 90] width 447 height 134
copy p "O cidadão [PERSON_NAME], CNS 898 0062 1435 3718, está sendo cadastrado pelo ACS…"
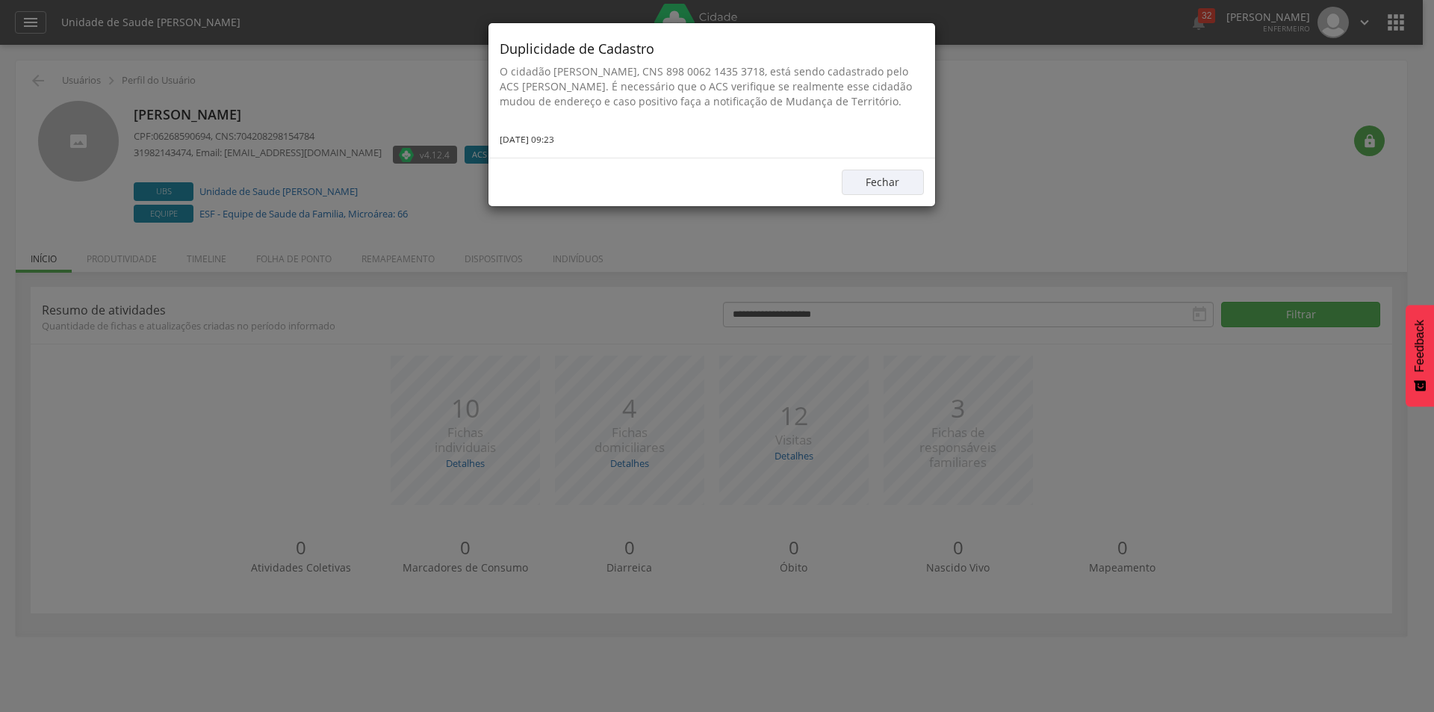
click at [888, 206] on div "Fechar" at bounding box center [711, 182] width 447 height 49
click at [898, 195] on button "Fechar" at bounding box center [883, 182] width 82 height 25
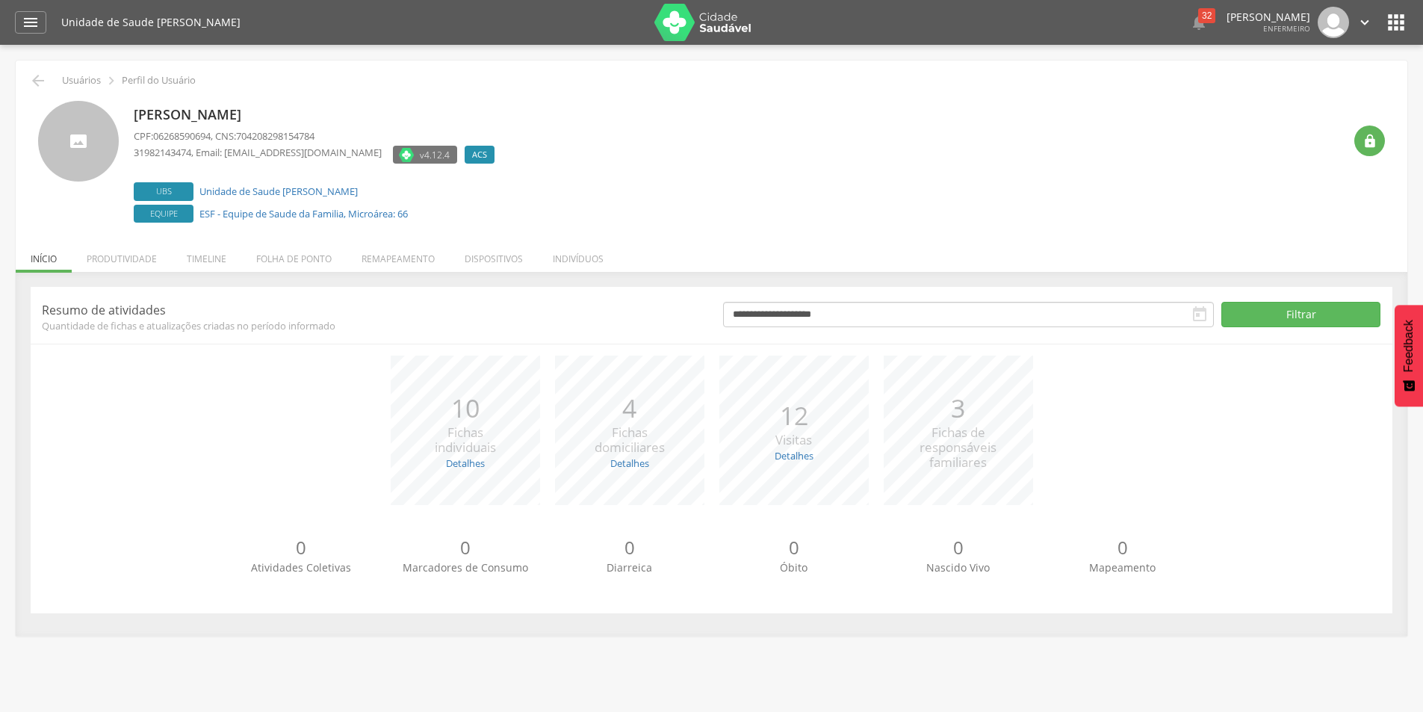
click at [1128, 23] on div " 32  Duplicidade de Cadastro O cidadão [PERSON_NAME], CNS 700 3059 9354 4033.…" at bounding box center [1082, 22] width 582 height 31
click at [1198, 20] on div "32" at bounding box center [1206, 15] width 17 height 15
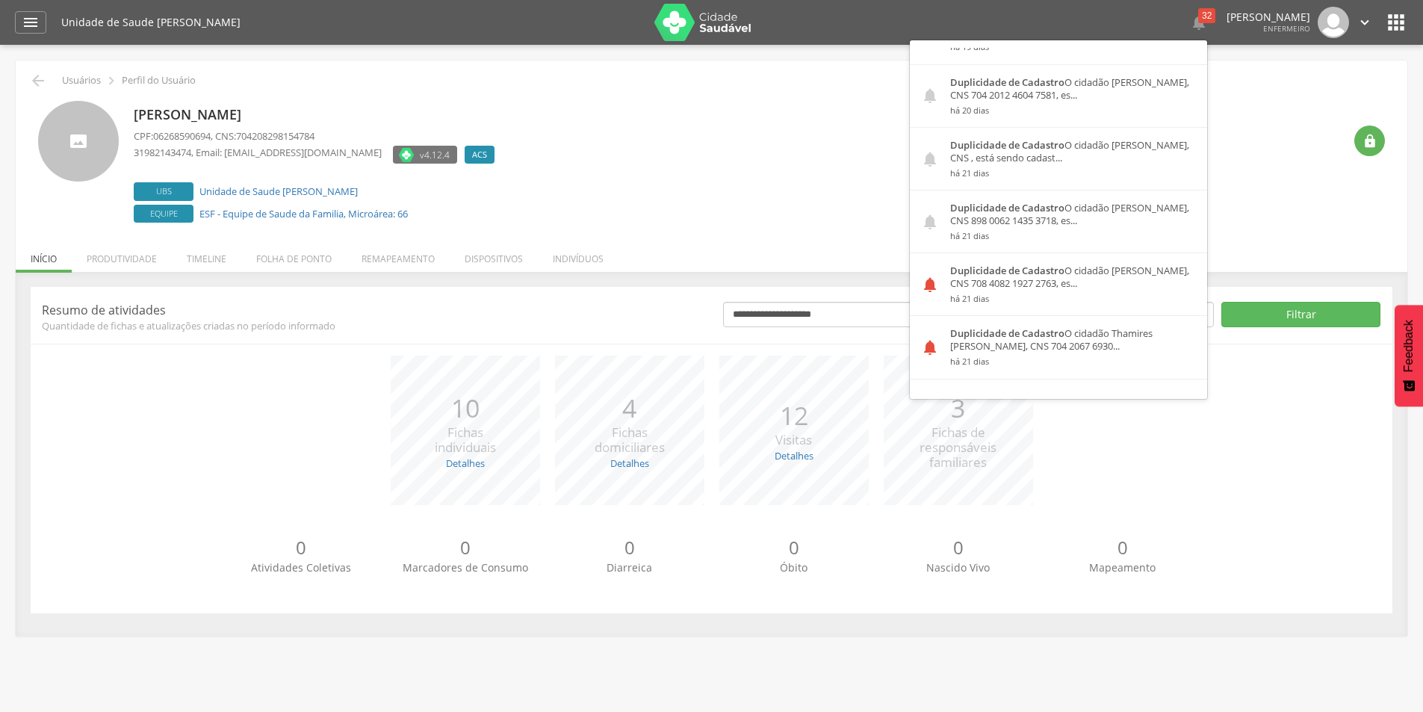
scroll to position [523, 0]
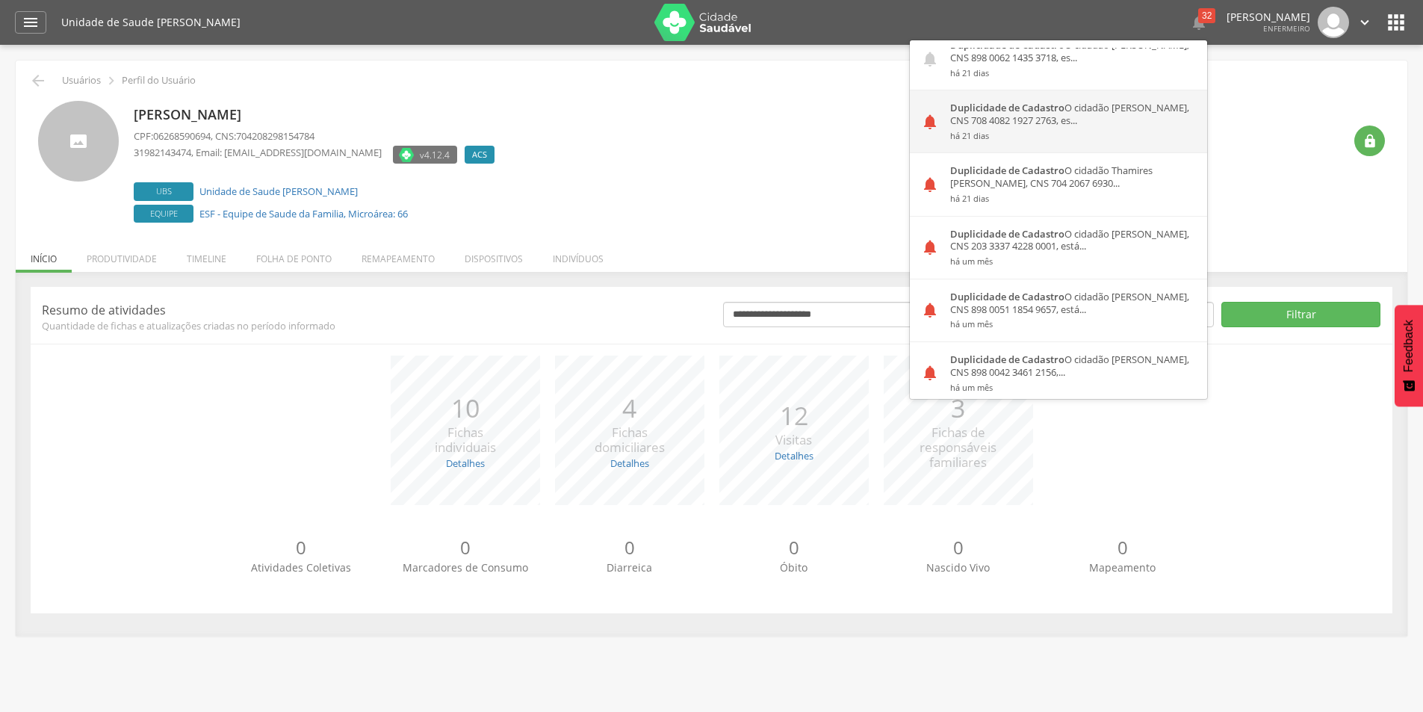
click at [957, 127] on div "Duplicidade de Cadastro O cidadão [PERSON_NAME], CNS 708 4082 1927 2763, es... …" at bounding box center [1073, 121] width 268 height 62
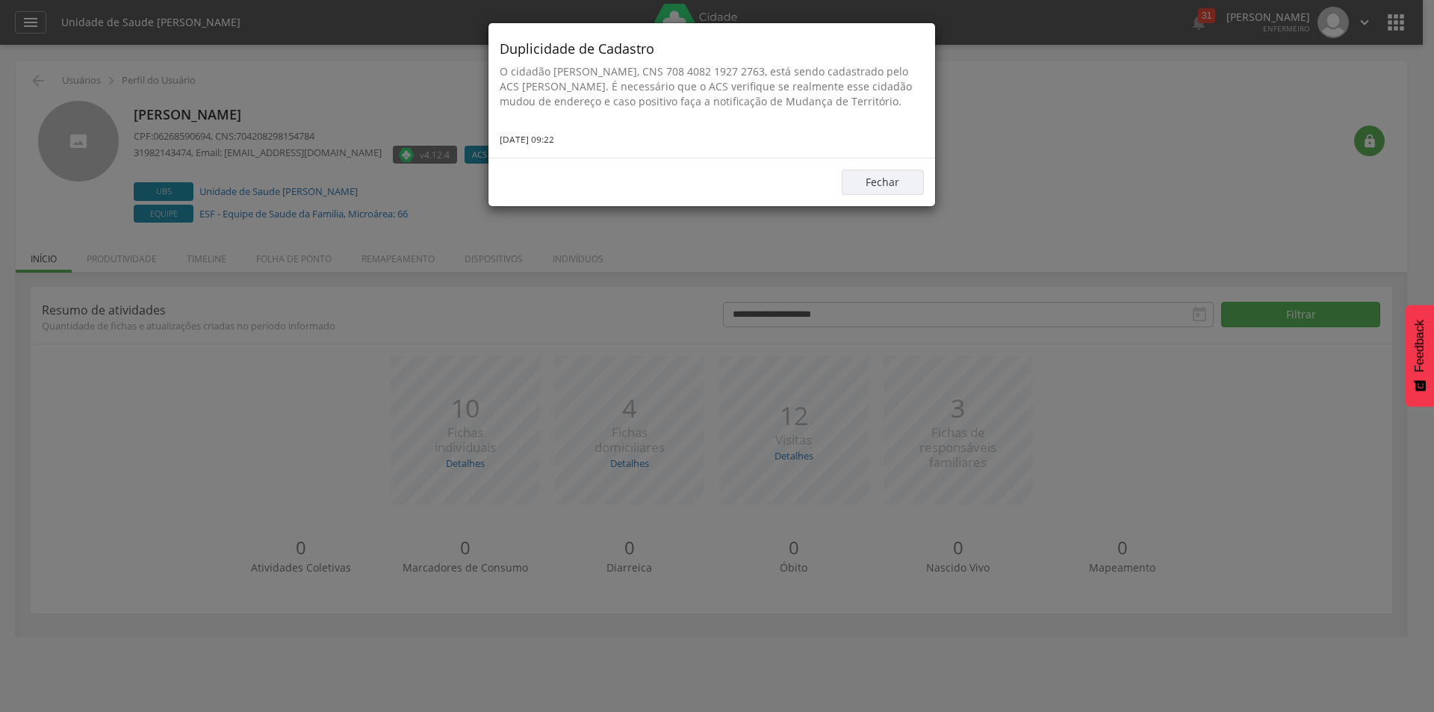
drag, startPoint x: 499, startPoint y: 66, endPoint x: 646, endPoint y: 121, distance: 157.1
click at [646, 109] on p "O cidadão [PERSON_NAME], CNS 708 4082 1927 2763, está sendo cadastrado pelo ACS…" at bounding box center [712, 86] width 424 height 45
copy p "O cidadão [PERSON_NAME], CNS 708 4082 1927 2763, está sendo cadastrado pelo ACS…"
click at [910, 192] on button "Fechar" at bounding box center [883, 182] width 82 height 25
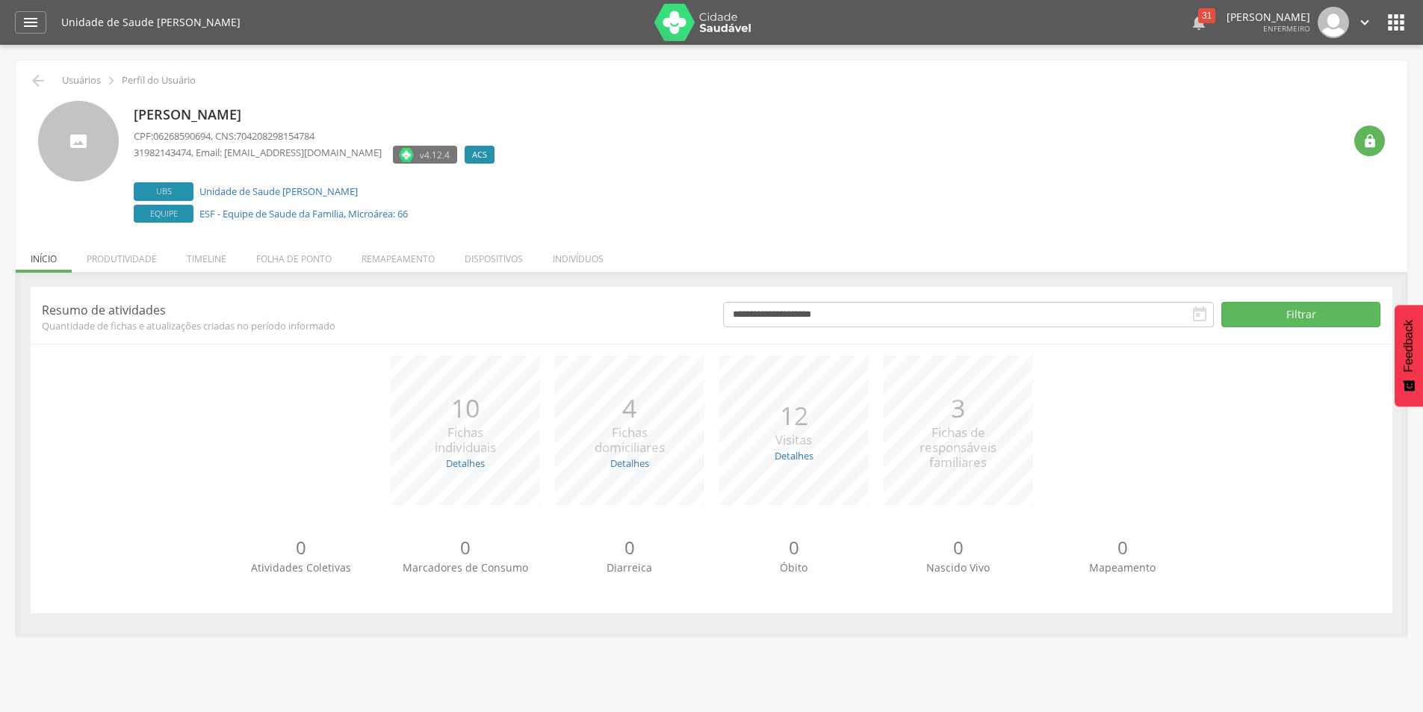
click at [1198, 19] on div "31" at bounding box center [1206, 15] width 17 height 15
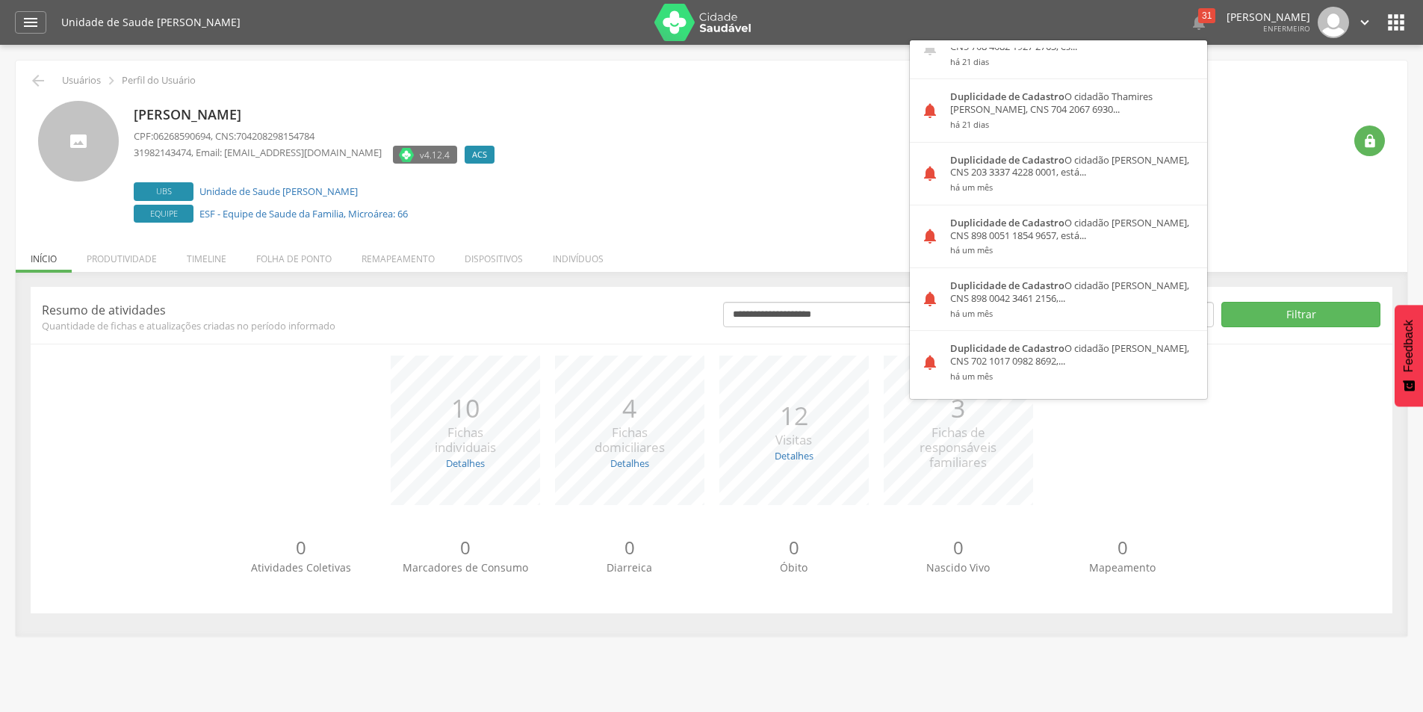
scroll to position [597, 0]
click at [950, 99] on strong "Duplicidade de Cadastro" at bounding box center [1007, 95] width 114 height 13
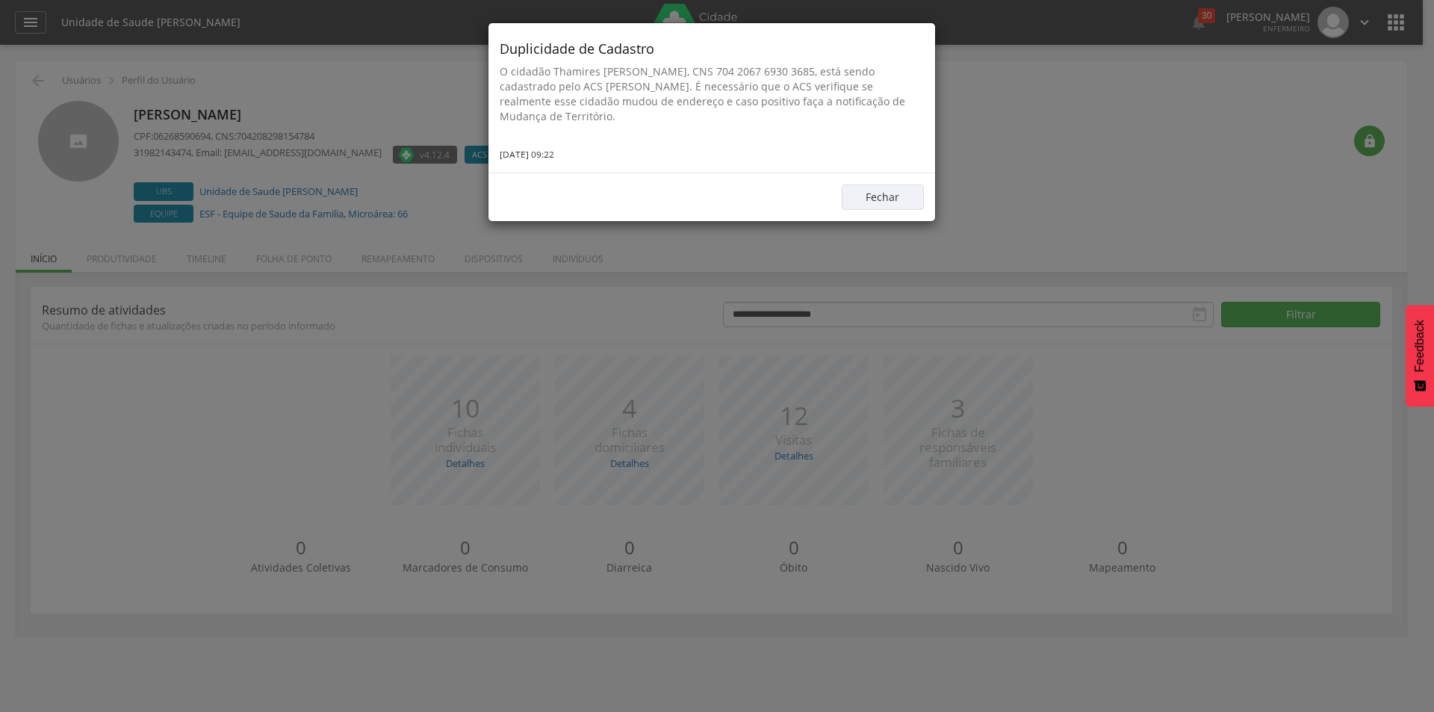
drag, startPoint x: 501, startPoint y: 68, endPoint x: 667, endPoint y: 112, distance: 171.5
click at [667, 112] on p "O cidadão Thamires [PERSON_NAME], CNS 704 2067 6930 3685, está sendo cadastrado…" at bounding box center [712, 94] width 424 height 60
click at [879, 192] on button "Fechar" at bounding box center [883, 196] width 82 height 25
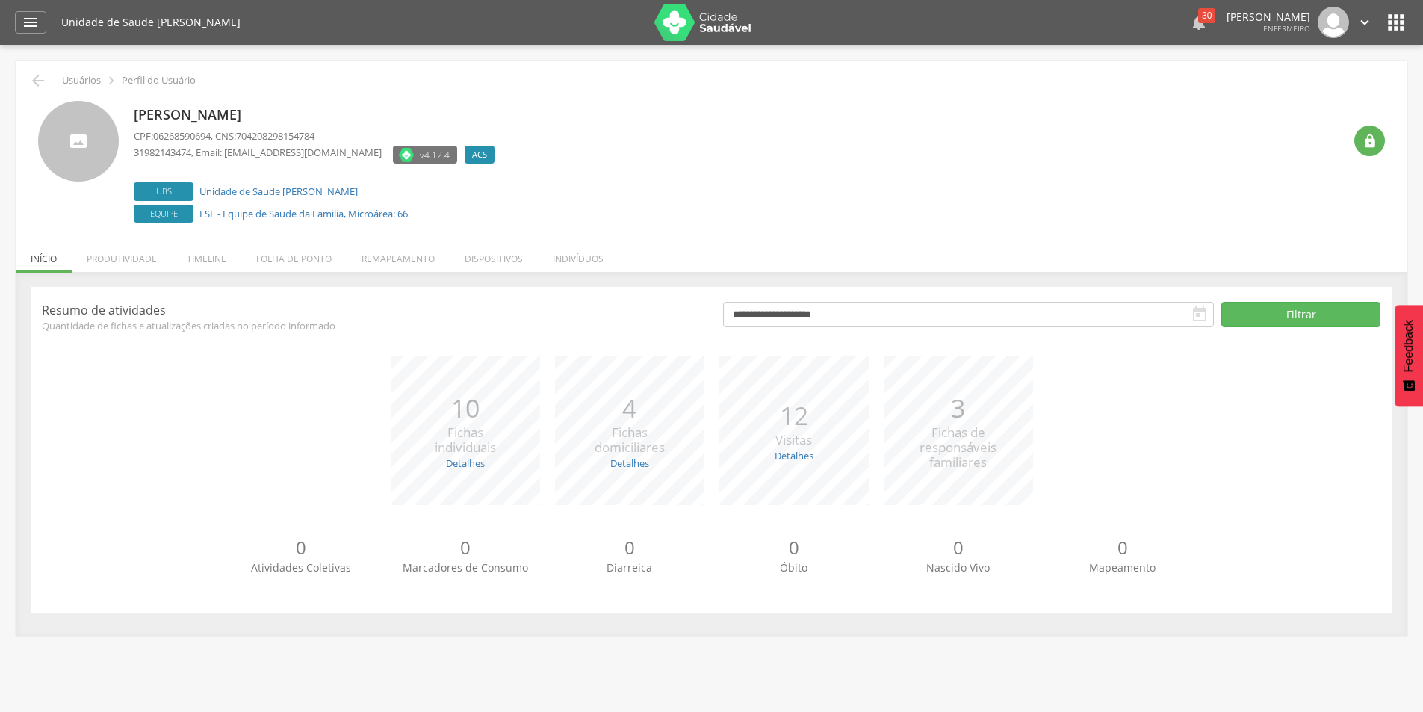
click at [1190, 23] on icon "" at bounding box center [1199, 22] width 18 height 18
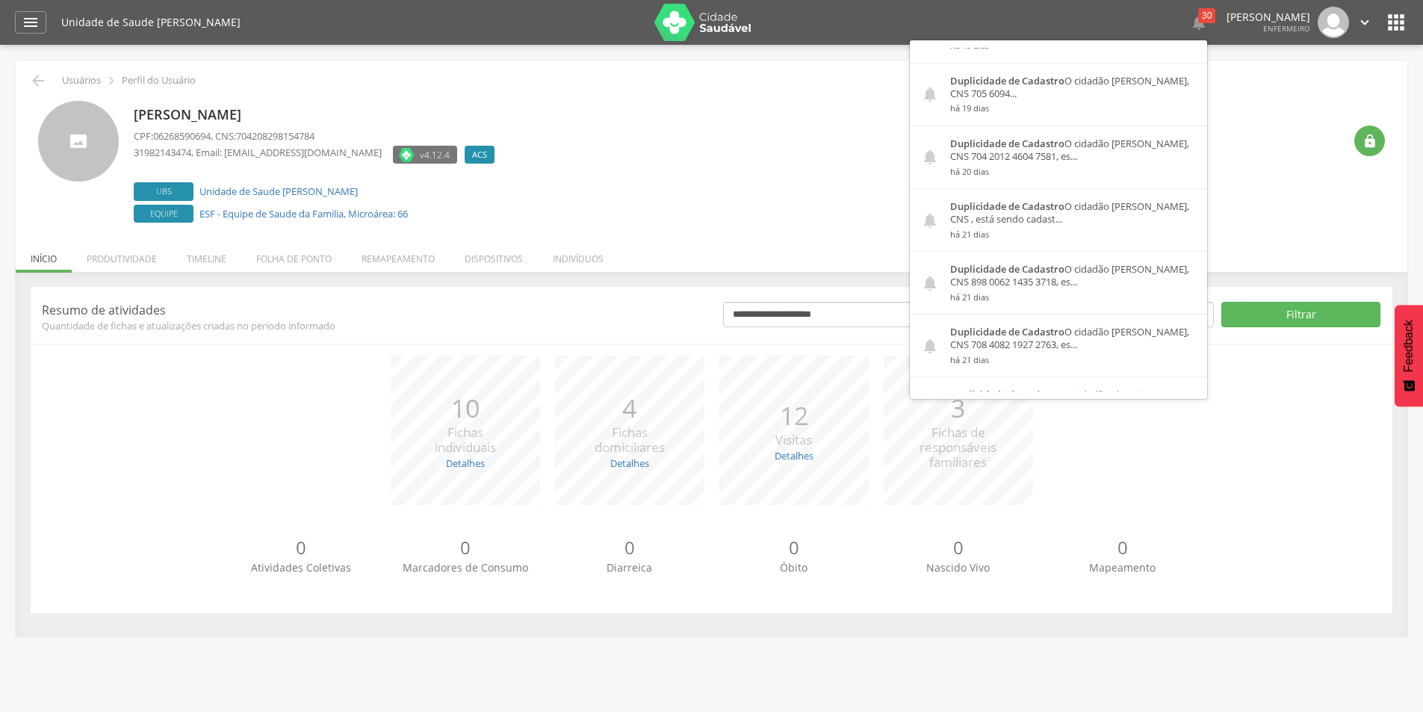
scroll to position [523, 0]
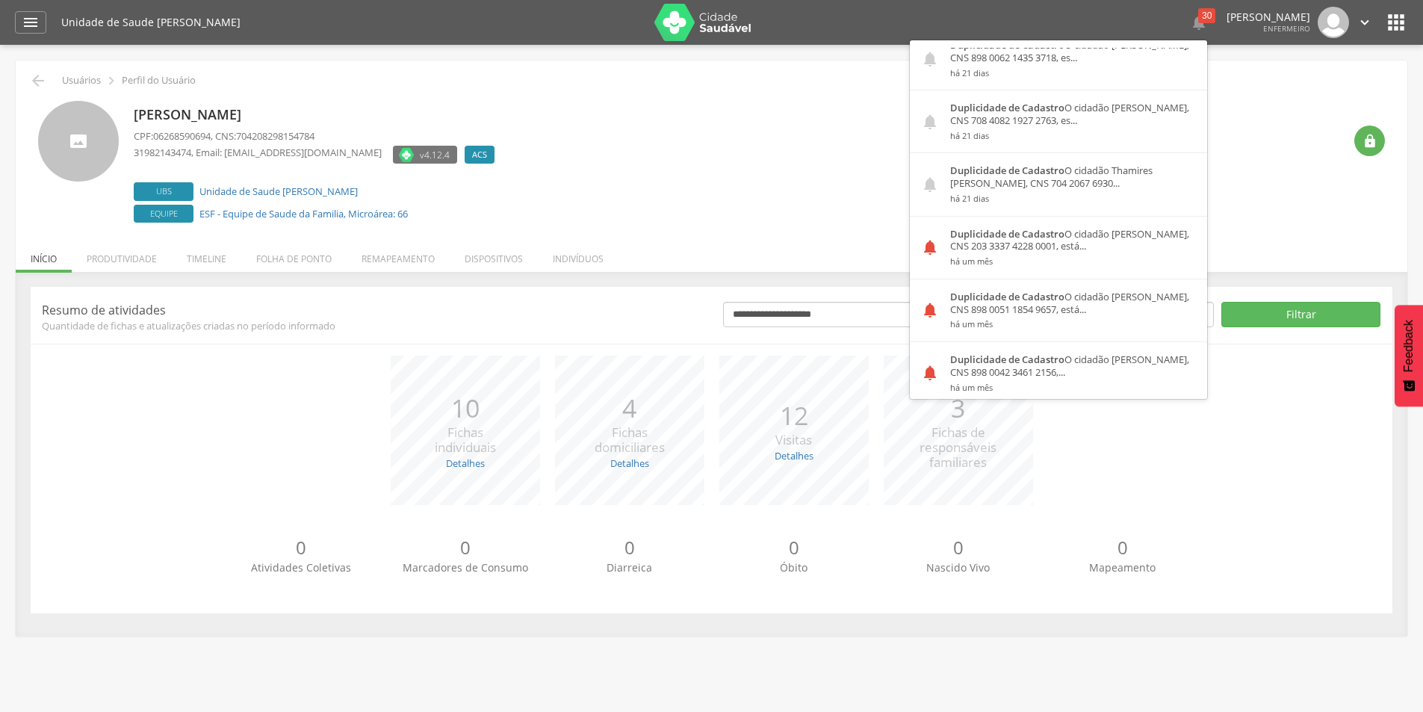
click at [962, 245] on div "Duplicidade de Cadastro O cidadão Irsael [PERSON_NAME], CNS 203 3337 4228 0001,…" at bounding box center [1073, 248] width 268 height 62
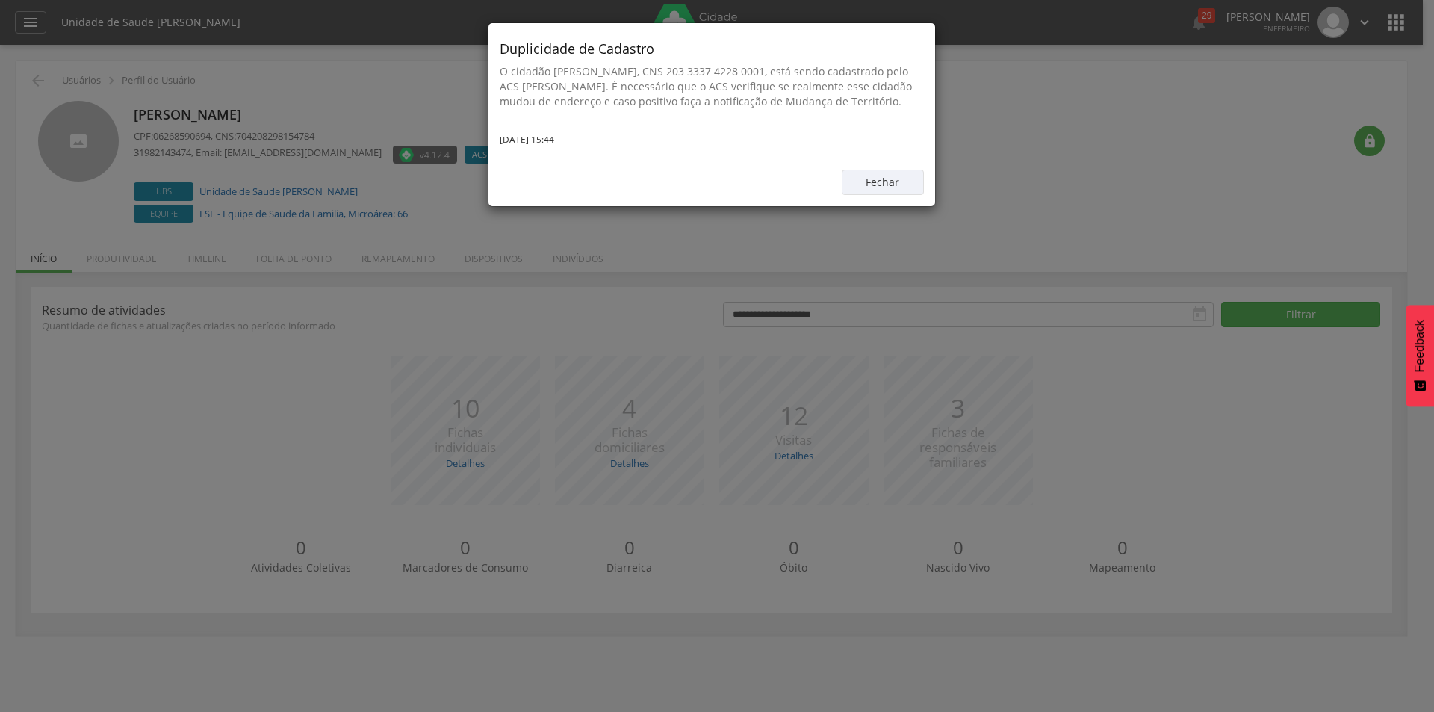
drag, startPoint x: 497, startPoint y: 66, endPoint x: 575, endPoint y: 116, distance: 92.4
click at [575, 116] on div "Duplicidade de Cadastro O cidadão Irsael [PERSON_NAME], CNS 203 3337 4228 0001,…" at bounding box center [711, 90] width 447 height 134
click at [897, 195] on button "Fechar" at bounding box center [883, 182] width 82 height 25
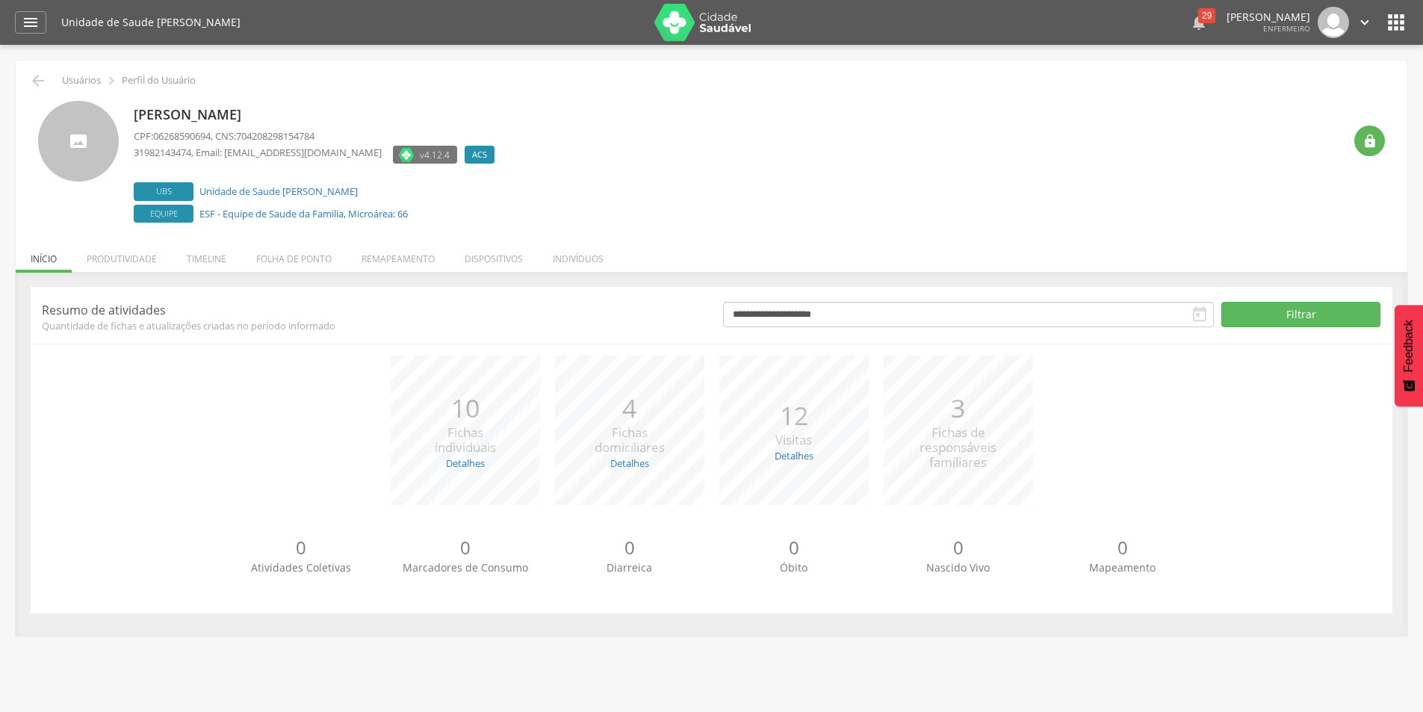
click at [1198, 15] on div "29" at bounding box center [1206, 15] width 17 height 15
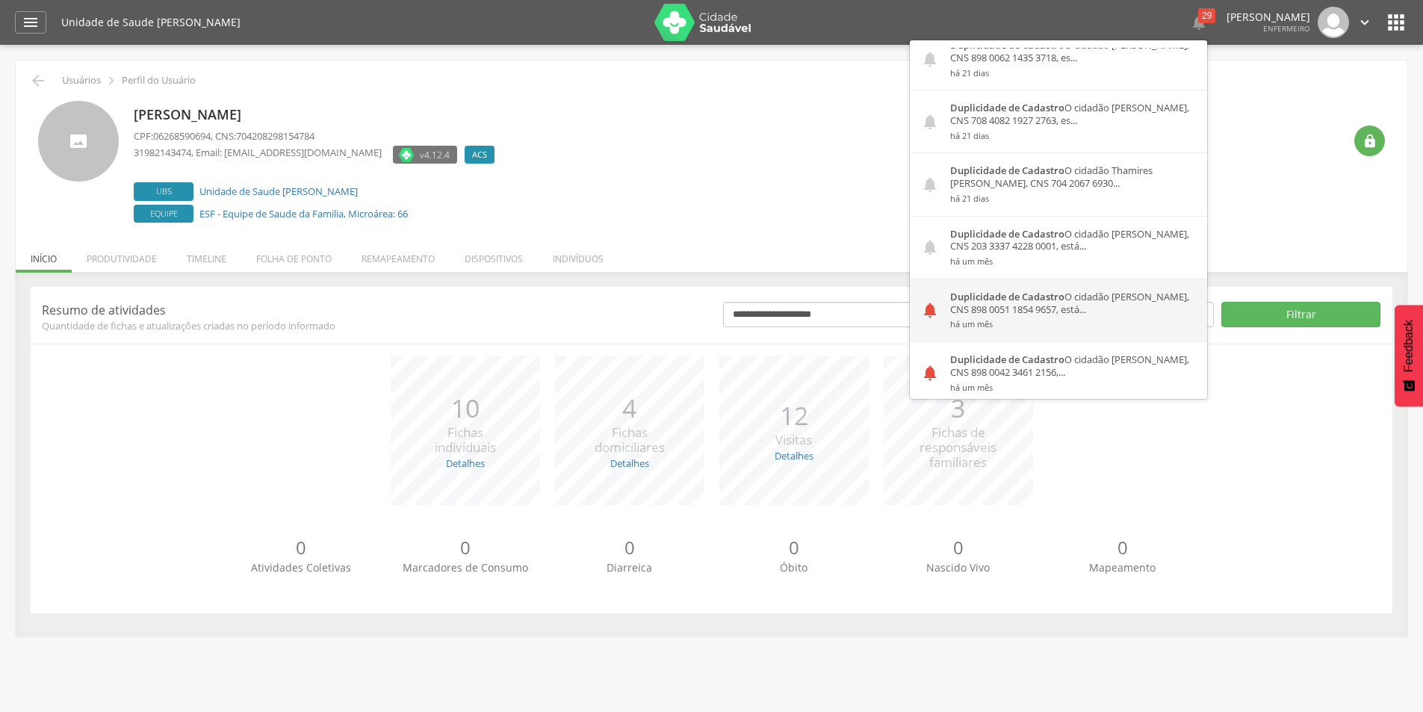
click at [939, 315] on div "Duplicidade de Cadastro O cidadão [PERSON_NAME], CNS 898 0051 1854 9657, está..…" at bounding box center [1073, 310] width 268 height 62
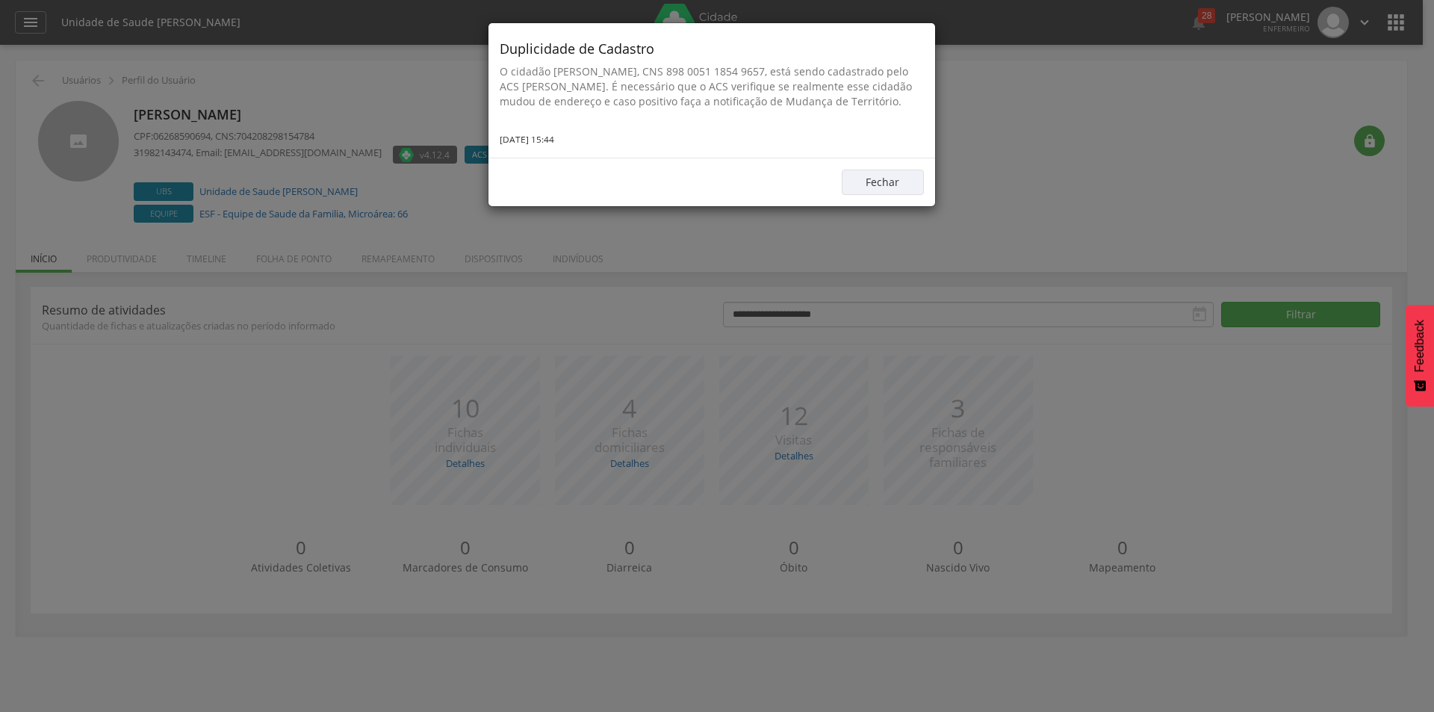
drag, startPoint x: 500, startPoint y: 65, endPoint x: 563, endPoint y: 109, distance: 77.3
click at [563, 109] on p "O cidadão [PERSON_NAME], CNS 898 0051 1854 9657, está sendo cadastrado pelo ACS…" at bounding box center [712, 86] width 424 height 45
click at [887, 195] on button "Fechar" at bounding box center [883, 182] width 82 height 25
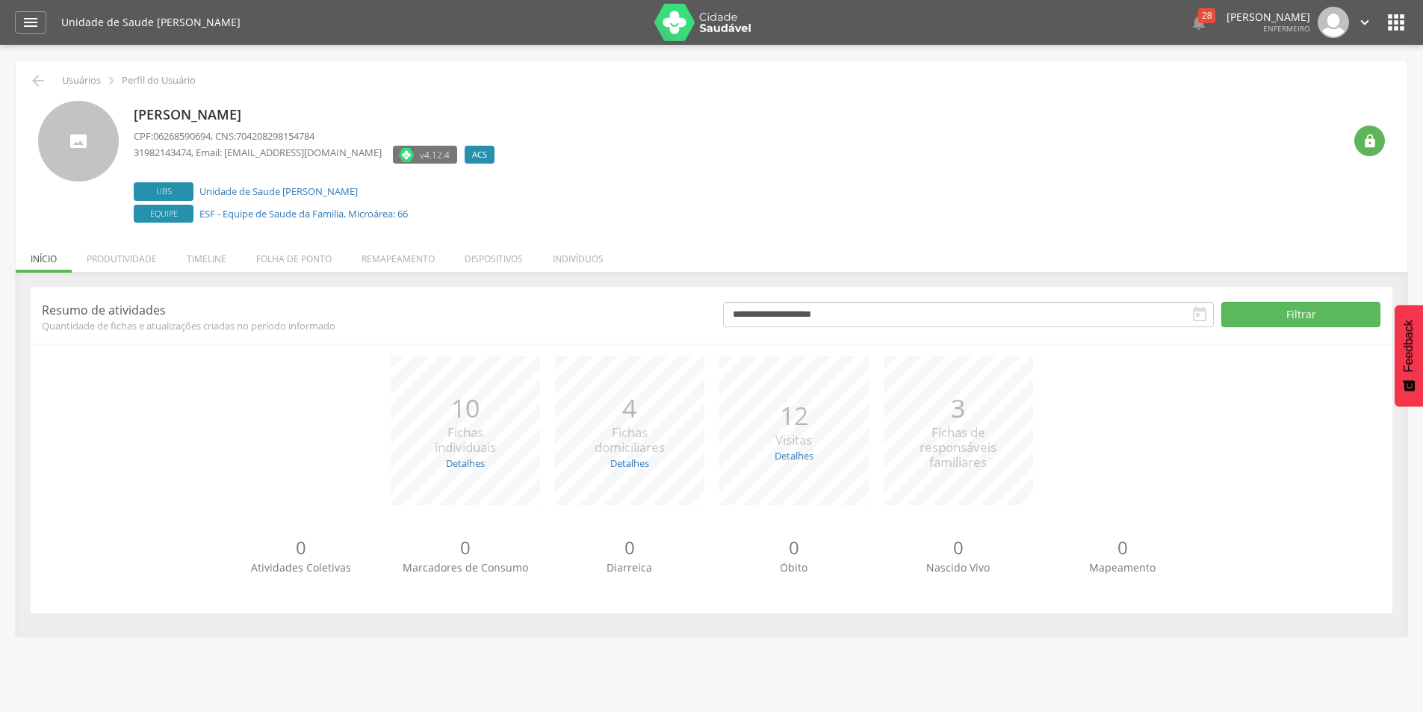
click at [1200, 318] on icon "" at bounding box center [1199, 314] width 18 height 18
click at [1198, 314] on icon "" at bounding box center [1199, 314] width 18 height 18
click at [1260, 314] on button "Filtrar" at bounding box center [1300, 314] width 159 height 25
click at [1201, 313] on icon "" at bounding box center [1199, 314] width 18 height 18
click at [999, 316] on input "**********" at bounding box center [968, 314] width 491 height 25
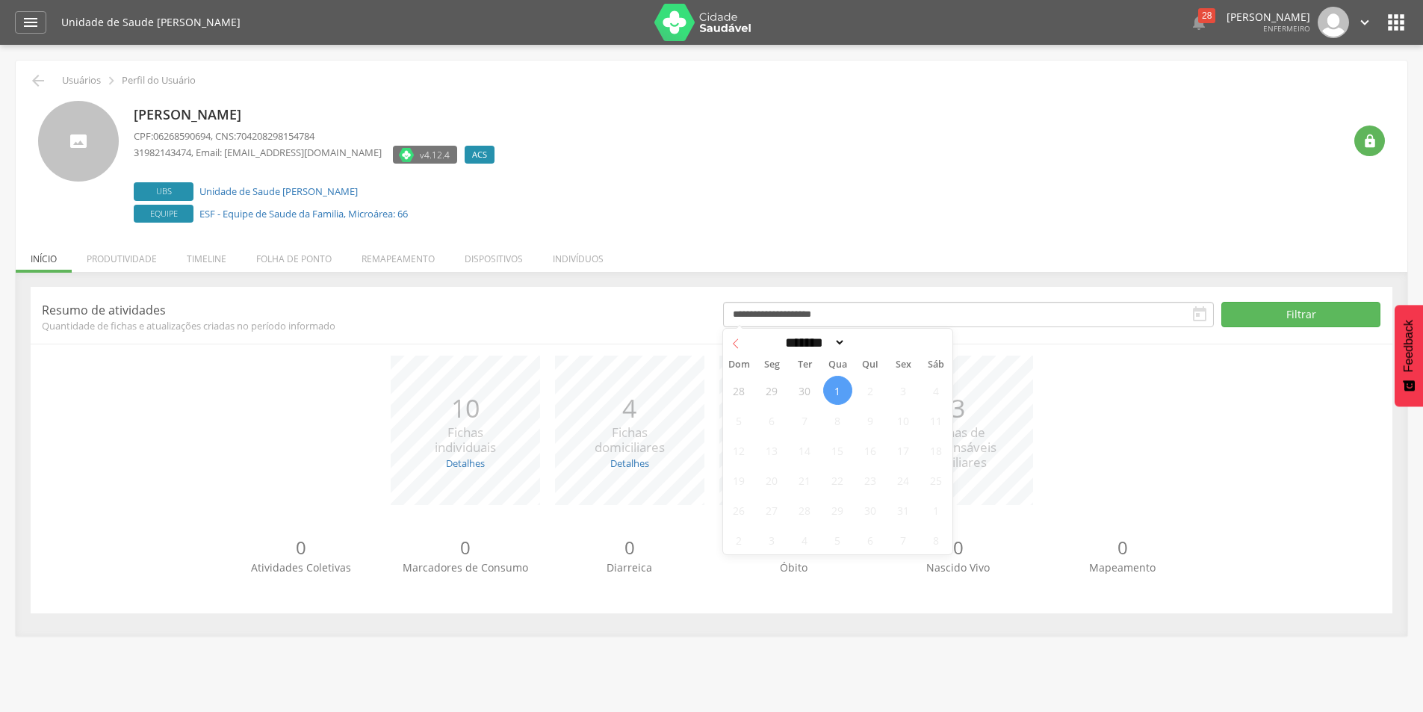
click at [733, 339] on icon at bounding box center [735, 343] width 10 height 10
select select "*"
click at [899, 394] on span "5" at bounding box center [903, 390] width 29 height 29
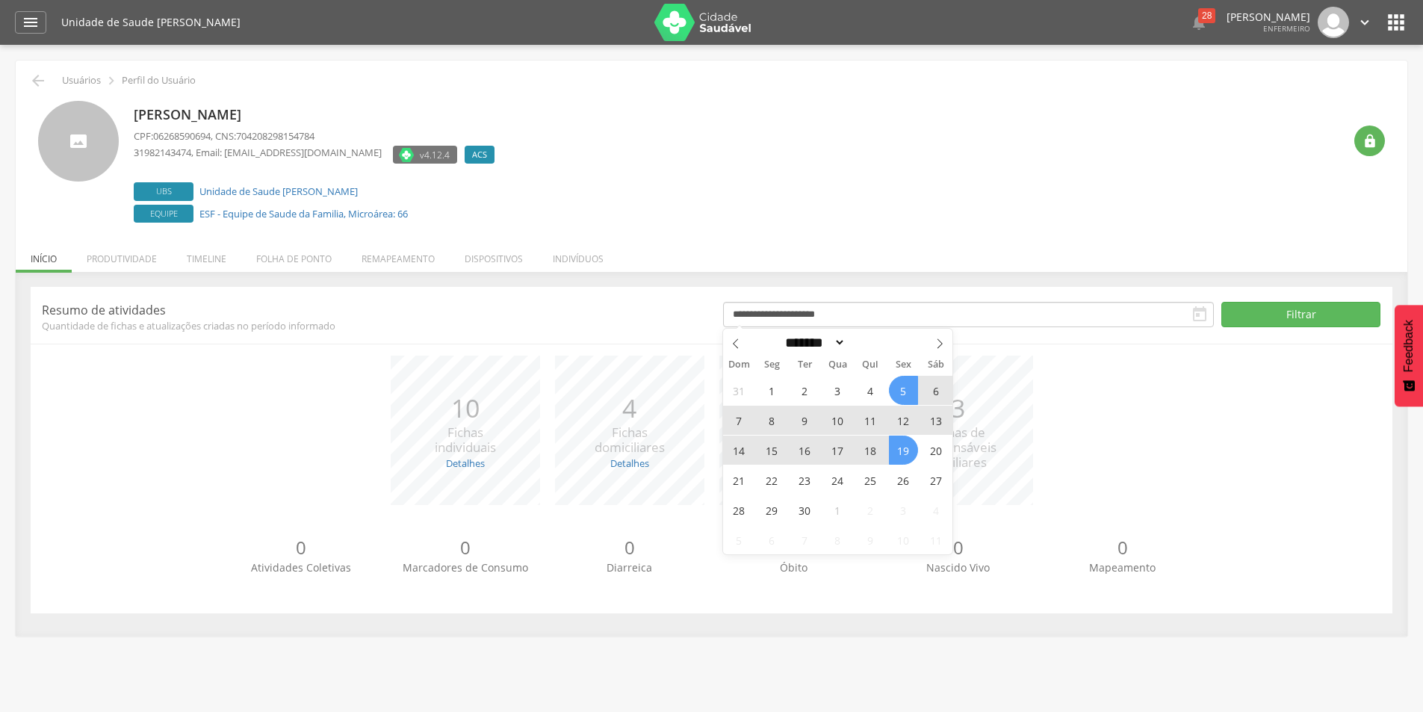
click at [893, 453] on span "19" at bounding box center [903, 449] width 29 height 29
type input "**********"
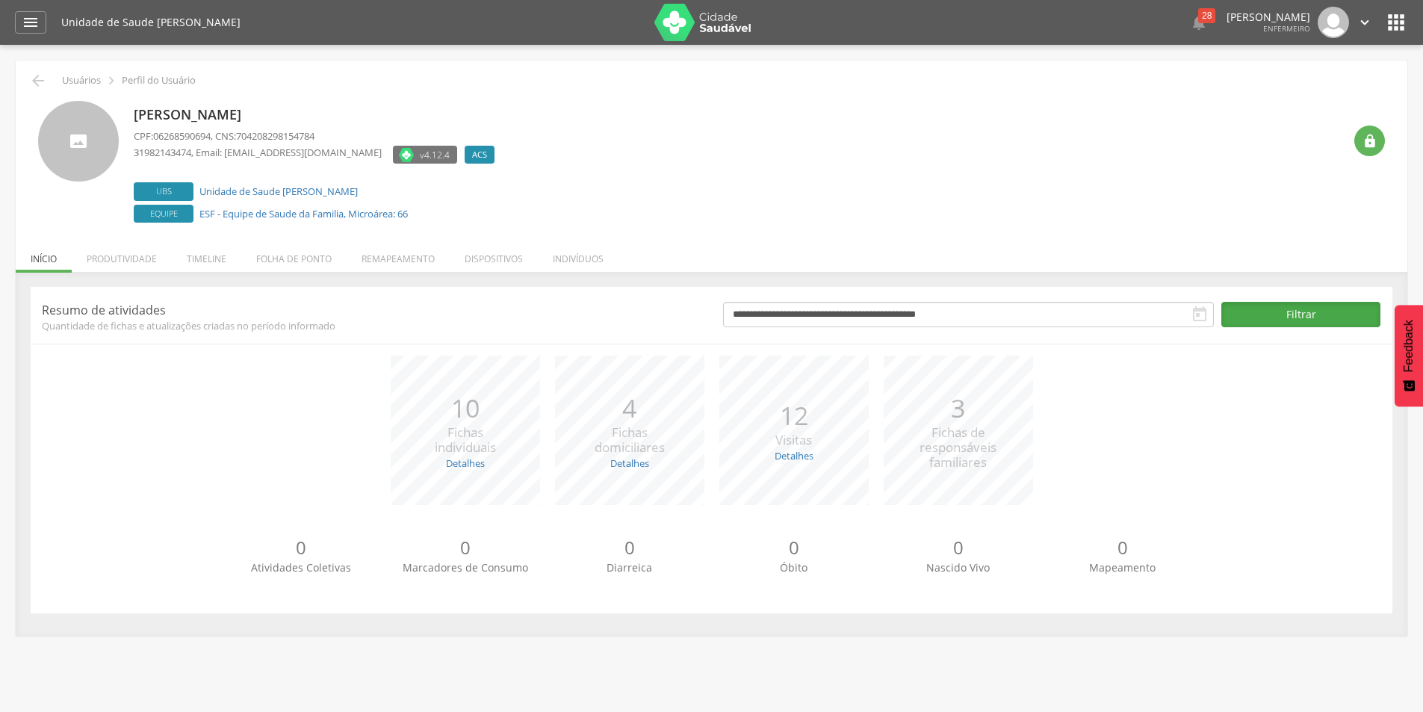
click at [1303, 307] on button "Filtrar" at bounding box center [1300, 314] width 159 height 25
click at [1388, 23] on icon "" at bounding box center [1396, 22] width 24 height 24
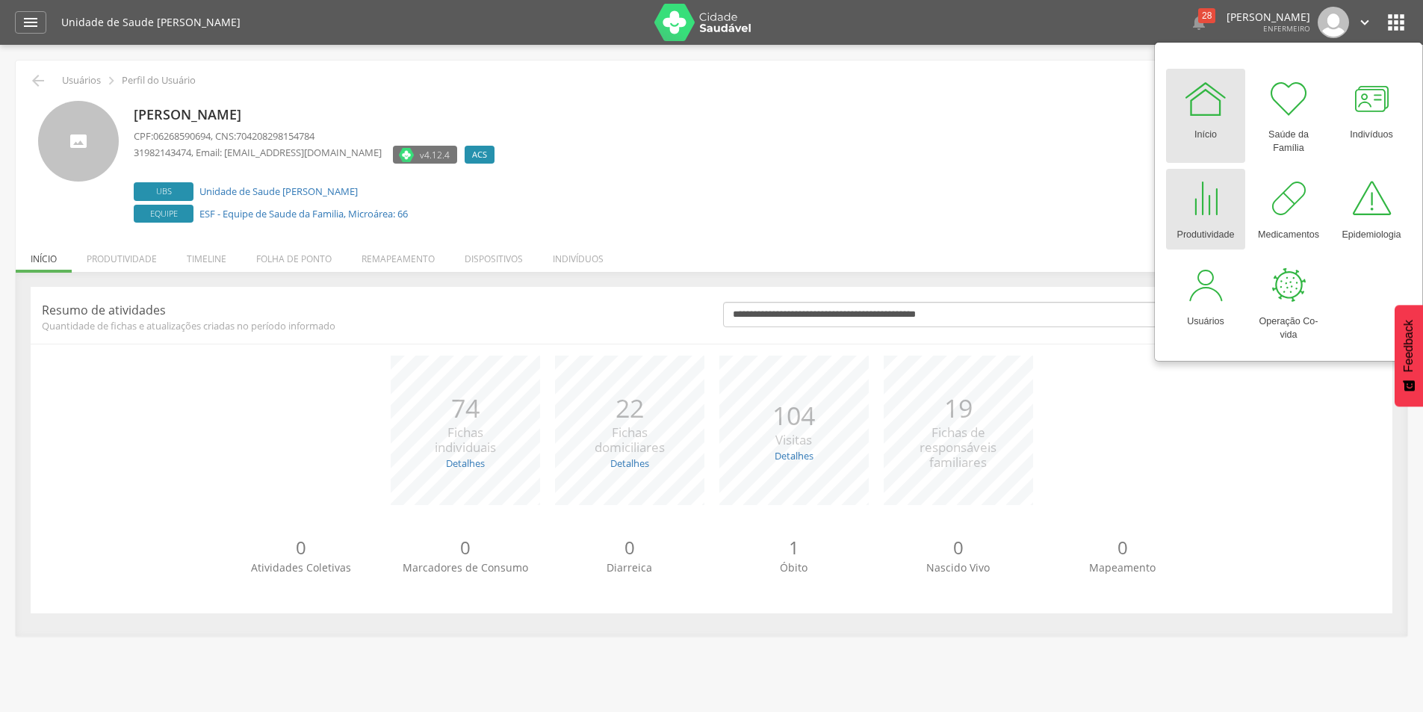
click at [1207, 235] on div "Produtividade" at bounding box center [1204, 231] width 57 height 21
